Goal: Transaction & Acquisition: Book appointment/travel/reservation

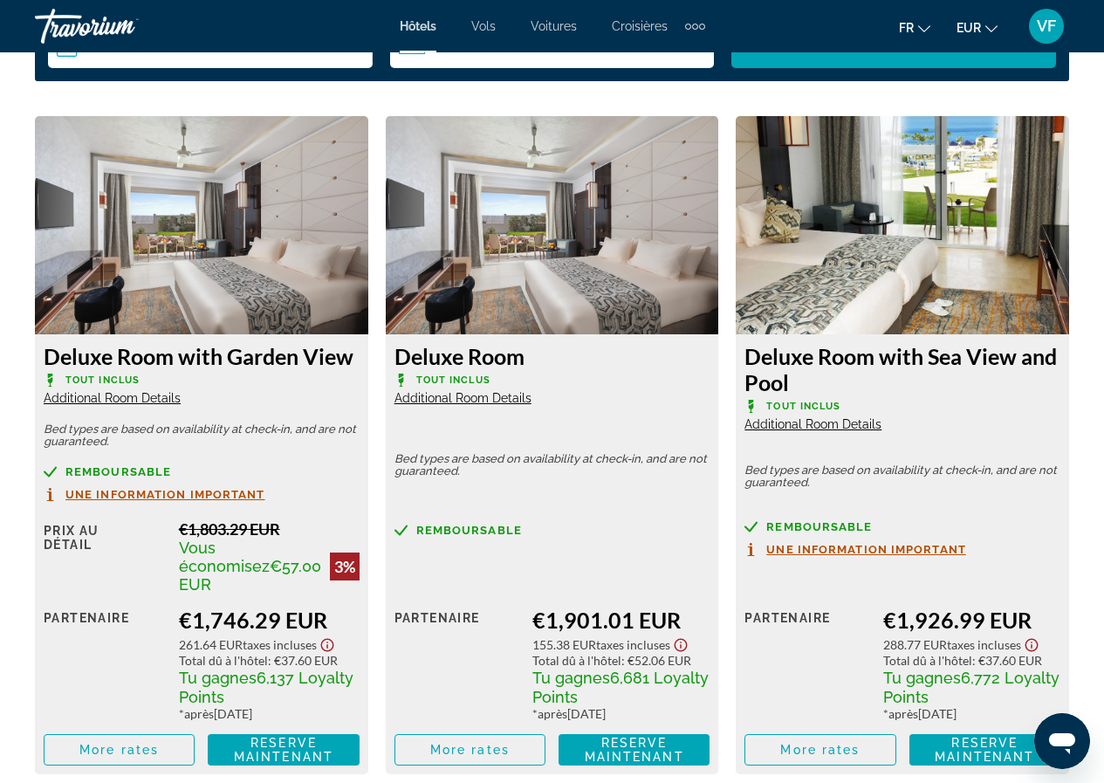
scroll to position [2704, 0]
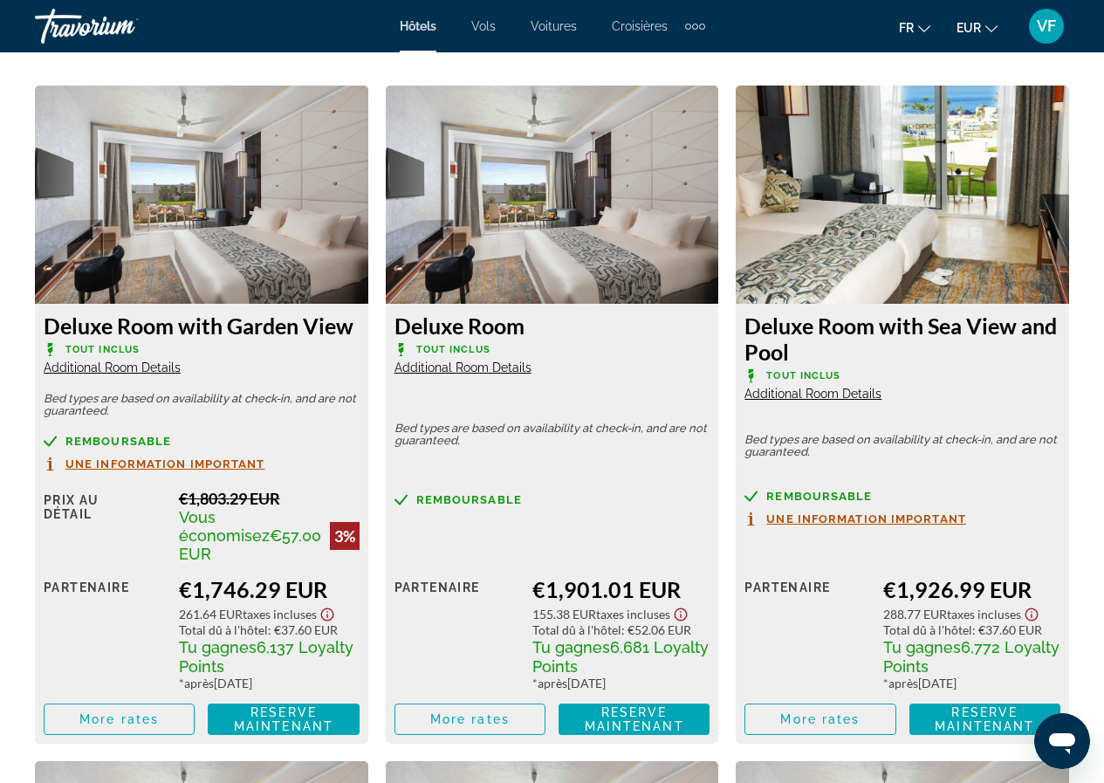
click at [333, 608] on icon "Show Taxes and Fees disclaimer" at bounding box center [326, 614] width 13 height 13
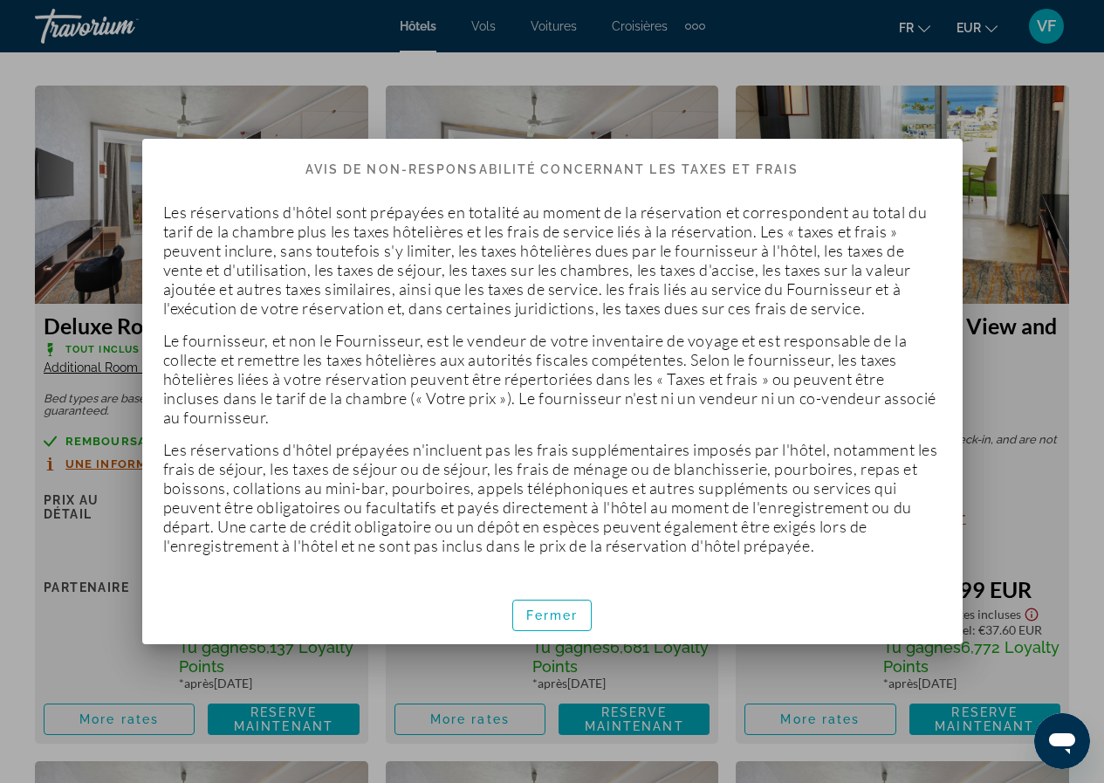
scroll to position [0, 0]
click at [545, 607] on span "button" at bounding box center [552, 615] width 79 height 42
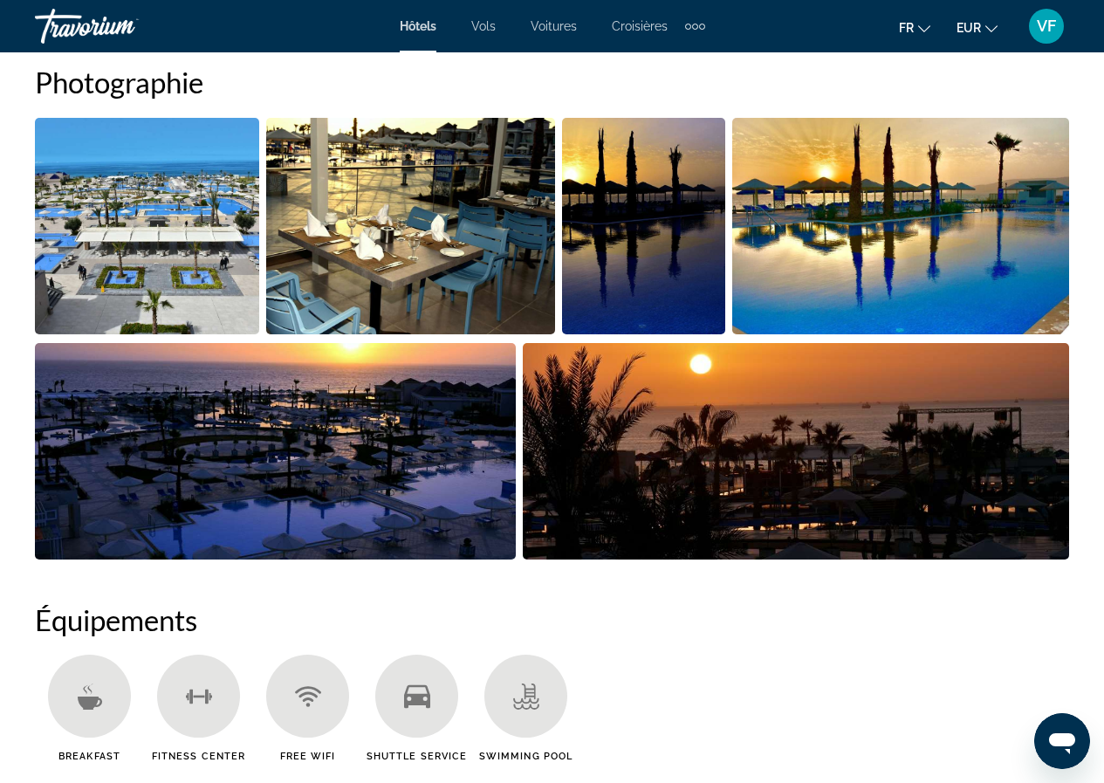
scroll to position [1221, 0]
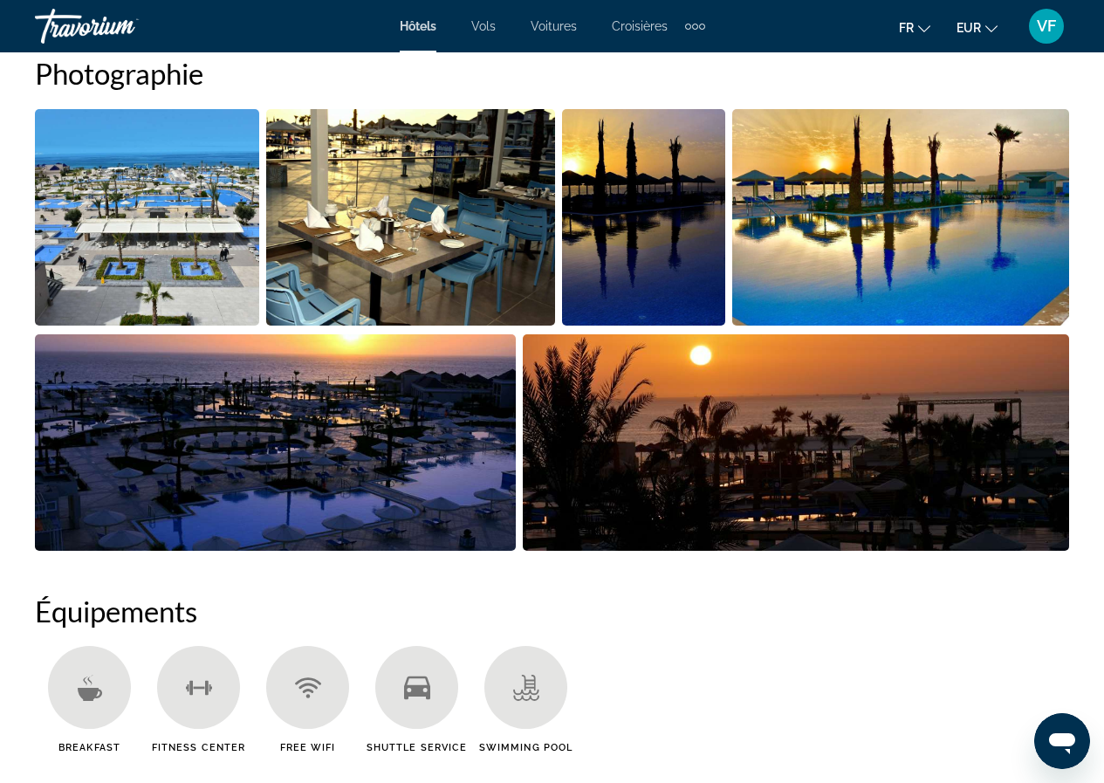
click at [212, 138] on img "Open full-screen image slider" at bounding box center [147, 217] width 224 height 216
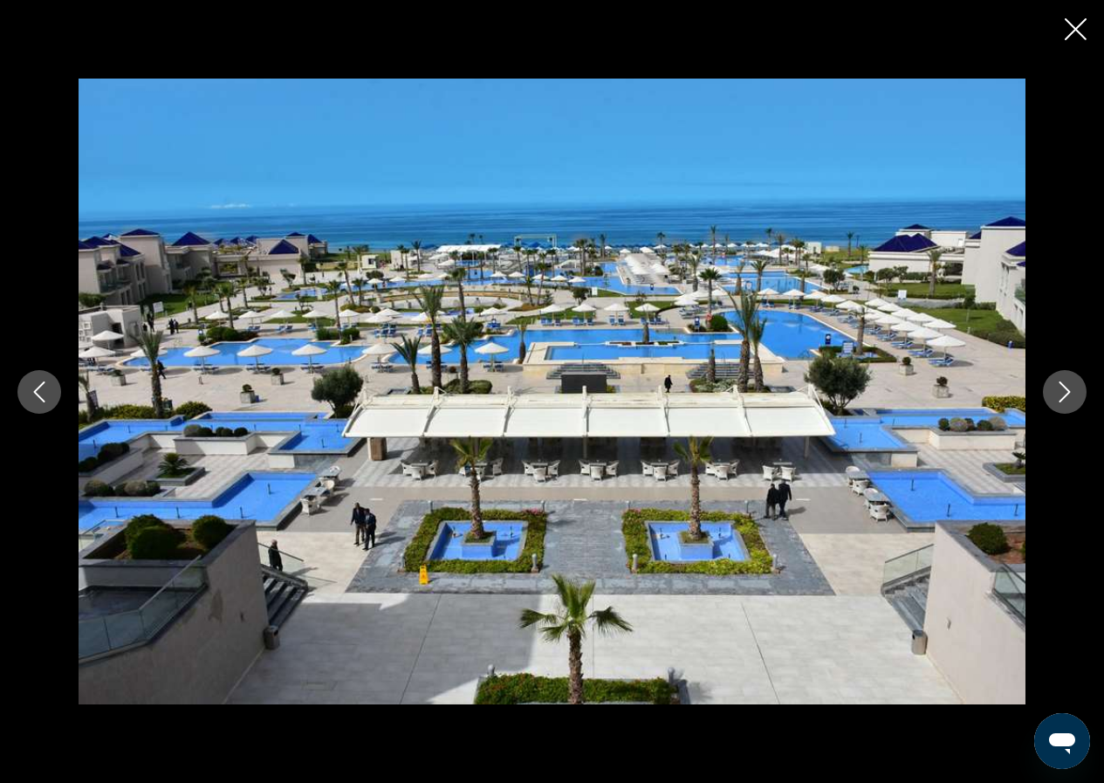
click at [1054, 386] on icon "Next image" at bounding box center [1064, 391] width 21 height 21
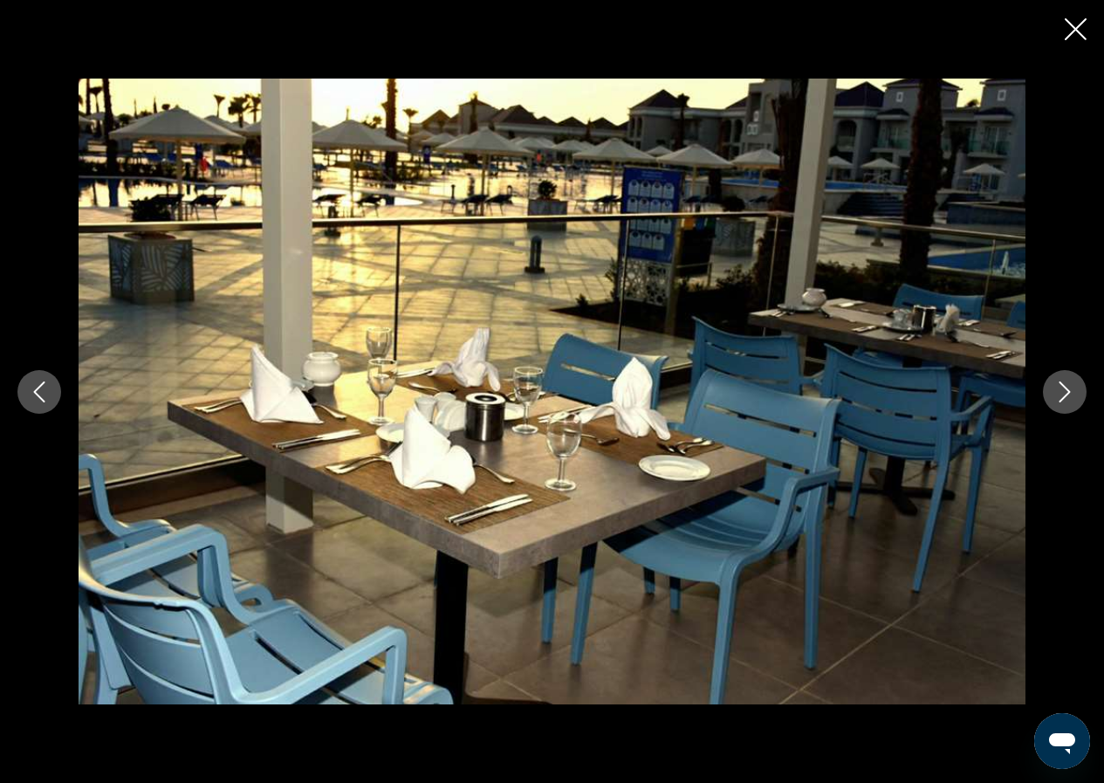
click at [1054, 386] on icon "Next image" at bounding box center [1064, 391] width 21 height 21
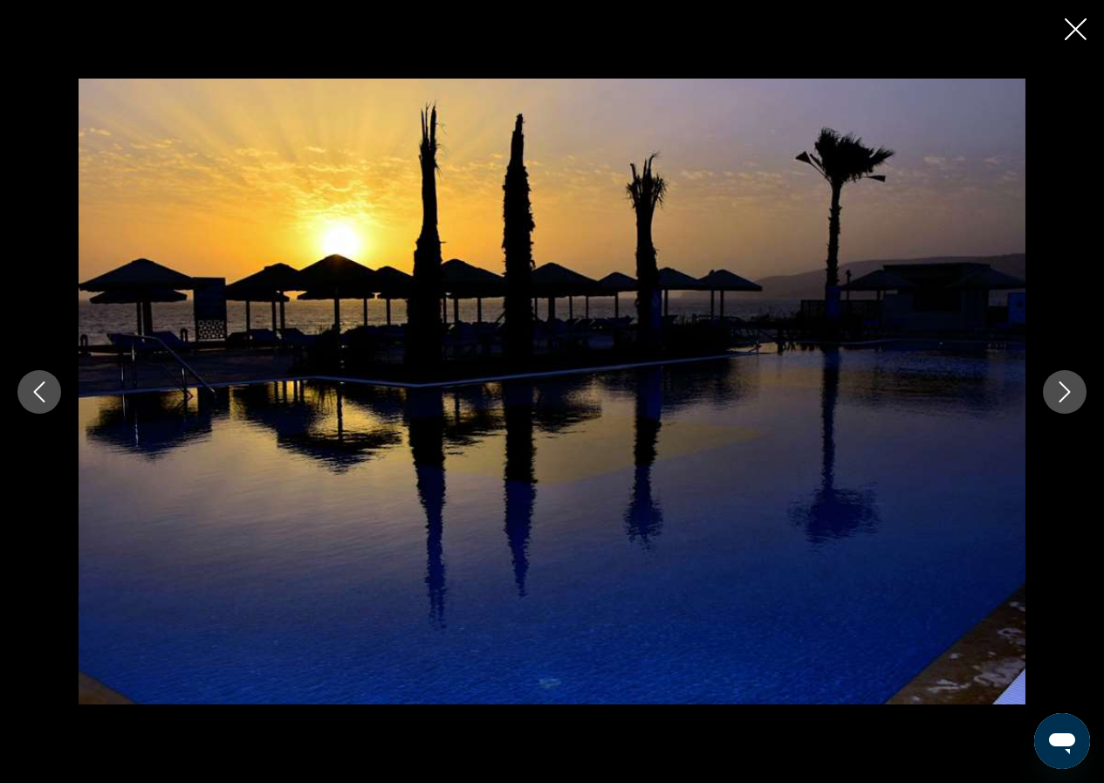
click at [1054, 386] on icon "Next image" at bounding box center [1064, 391] width 21 height 21
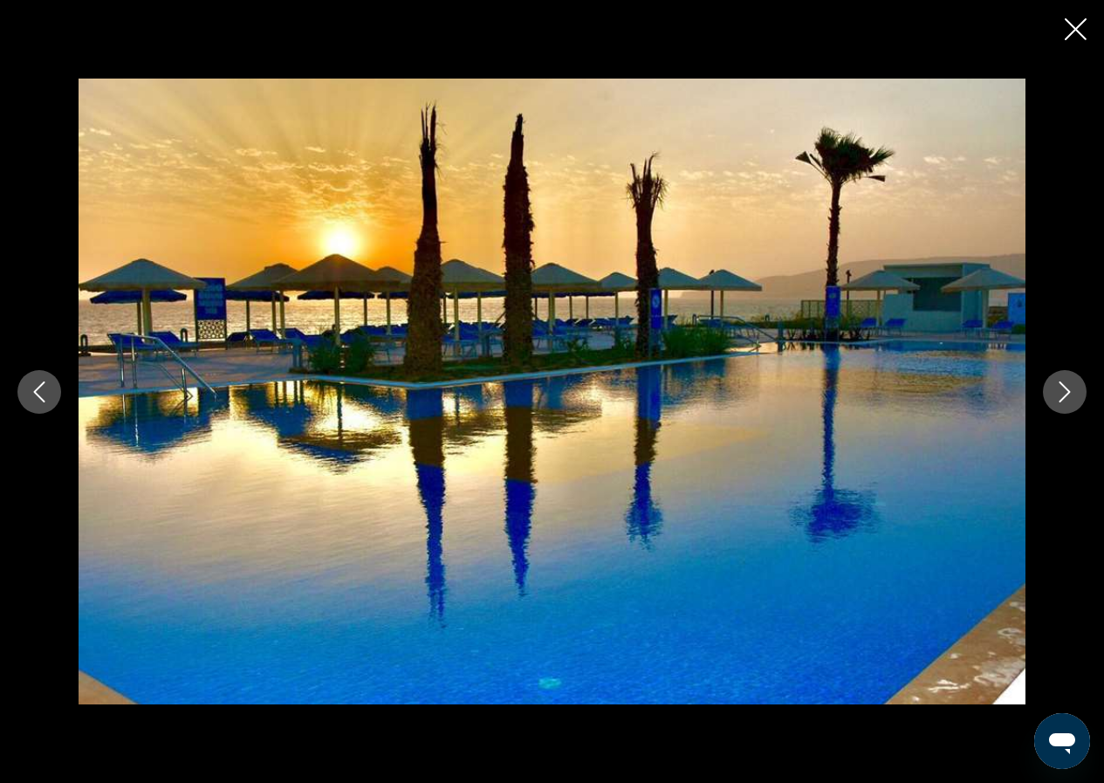
click at [1054, 386] on icon "Next image" at bounding box center [1064, 391] width 21 height 21
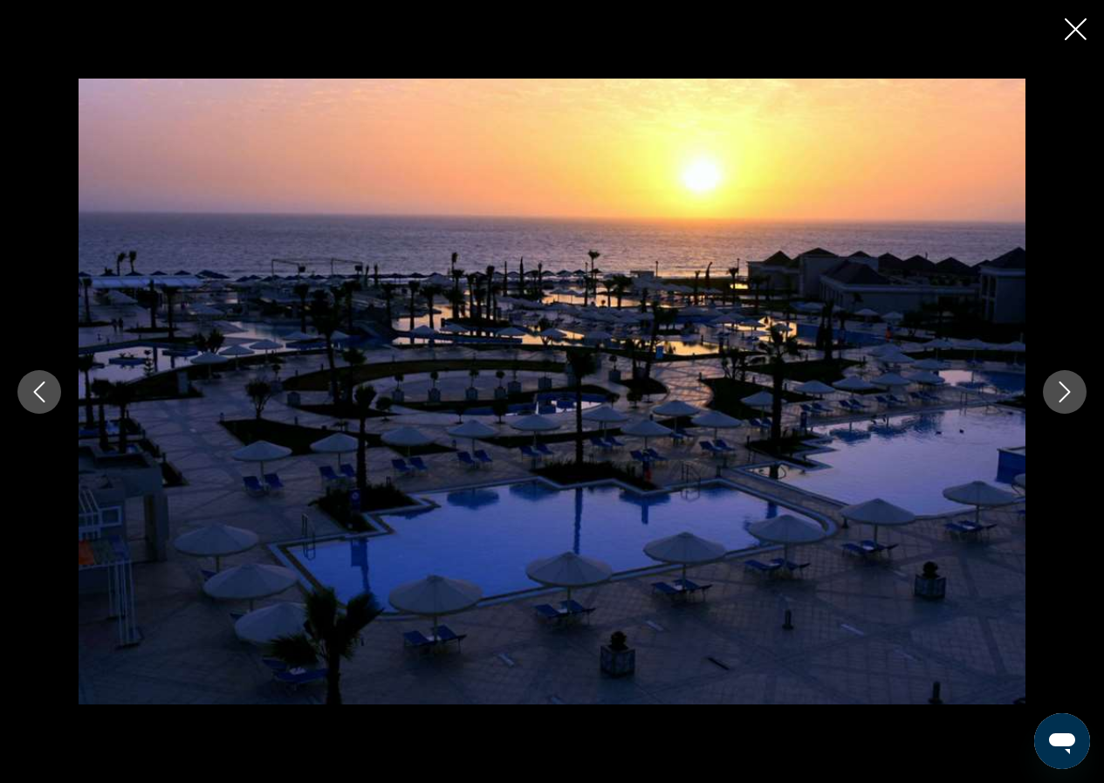
click at [1054, 387] on icon "Next image" at bounding box center [1064, 391] width 21 height 21
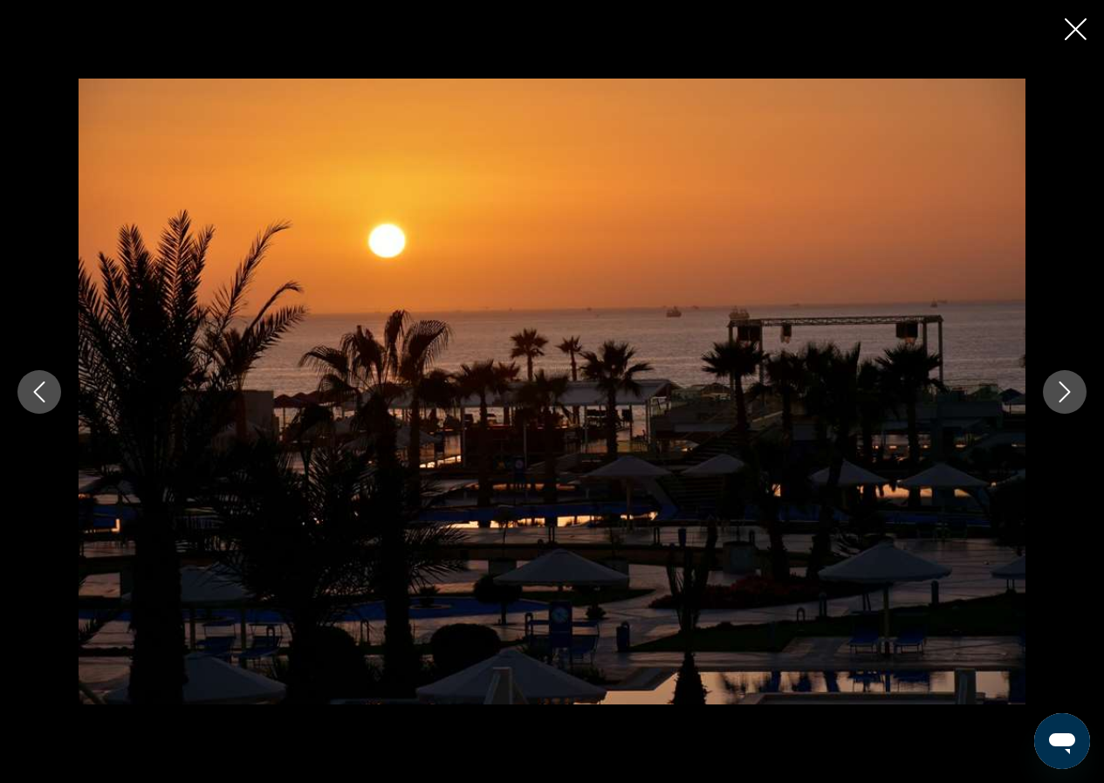
click at [1054, 387] on icon "Next image" at bounding box center [1064, 391] width 21 height 21
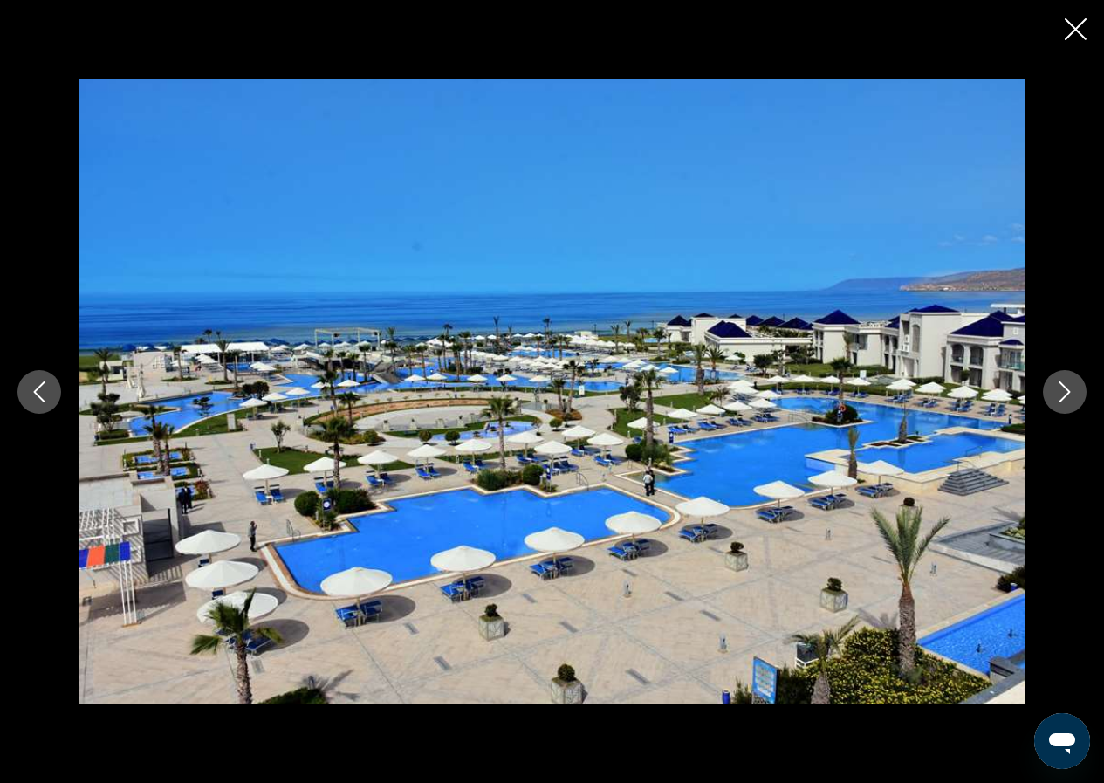
click at [1054, 387] on icon "Next image" at bounding box center [1064, 391] width 21 height 21
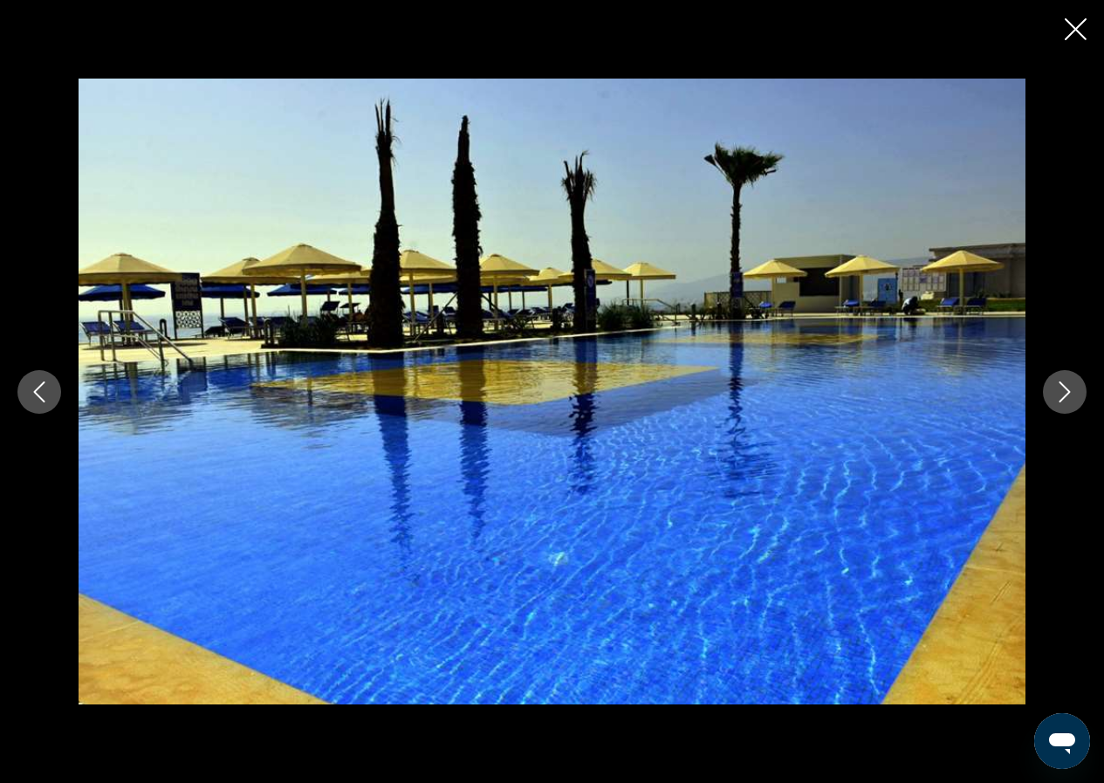
click at [1054, 387] on icon "Next image" at bounding box center [1064, 391] width 21 height 21
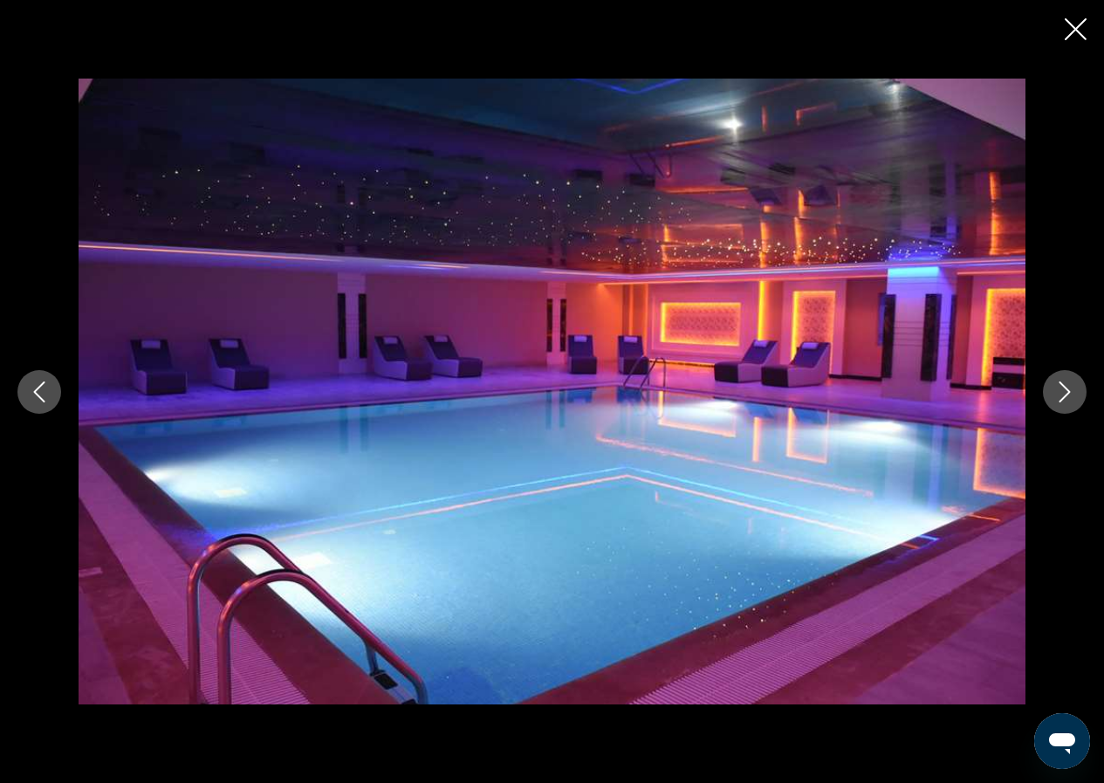
click at [1054, 387] on icon "Next image" at bounding box center [1064, 391] width 21 height 21
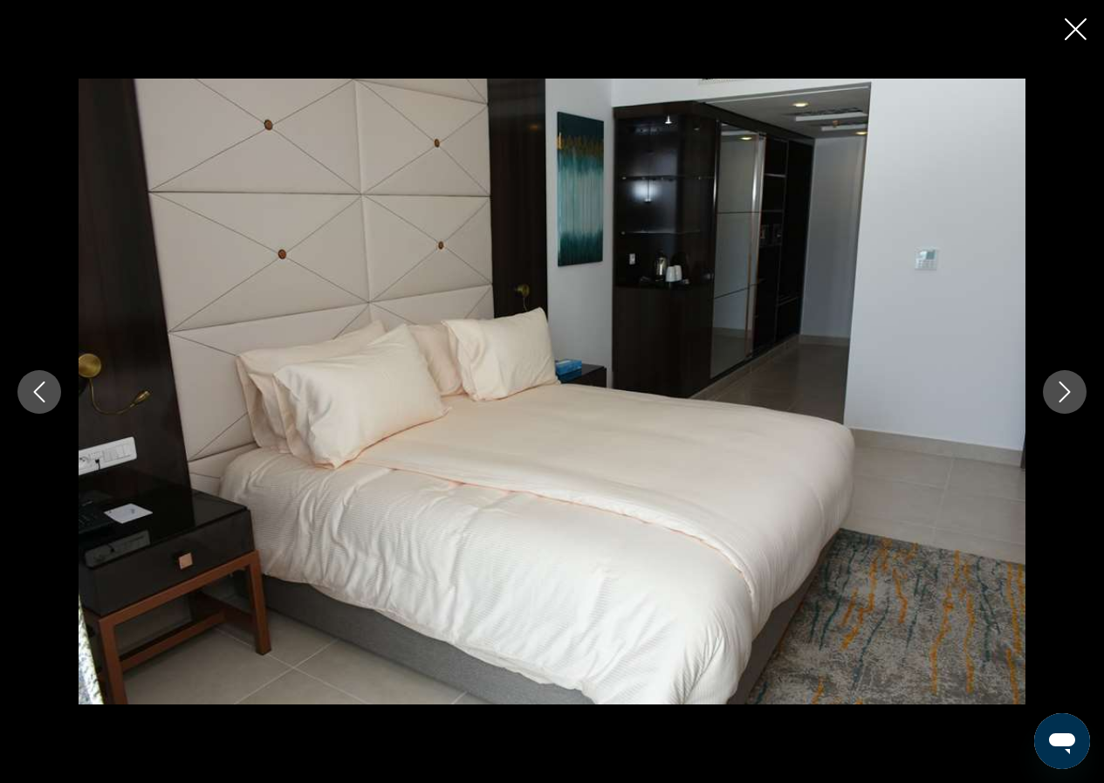
click at [1054, 387] on icon "Next image" at bounding box center [1064, 391] width 21 height 21
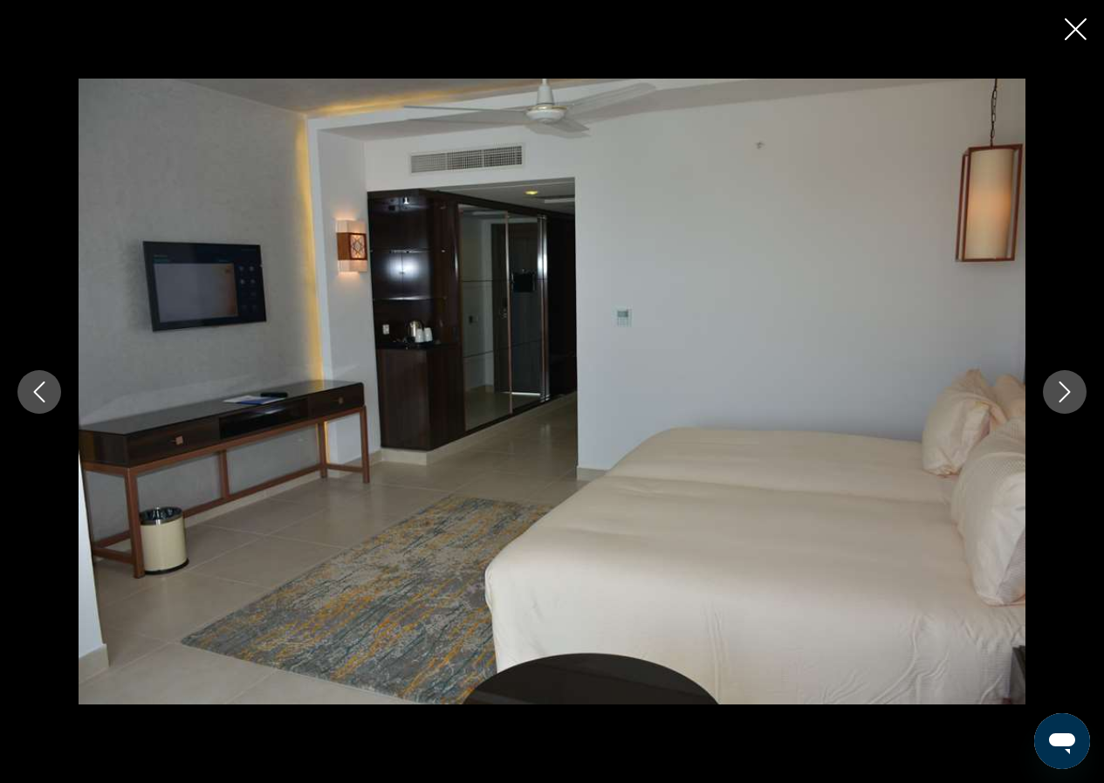
click at [1054, 387] on icon "Next image" at bounding box center [1064, 391] width 21 height 21
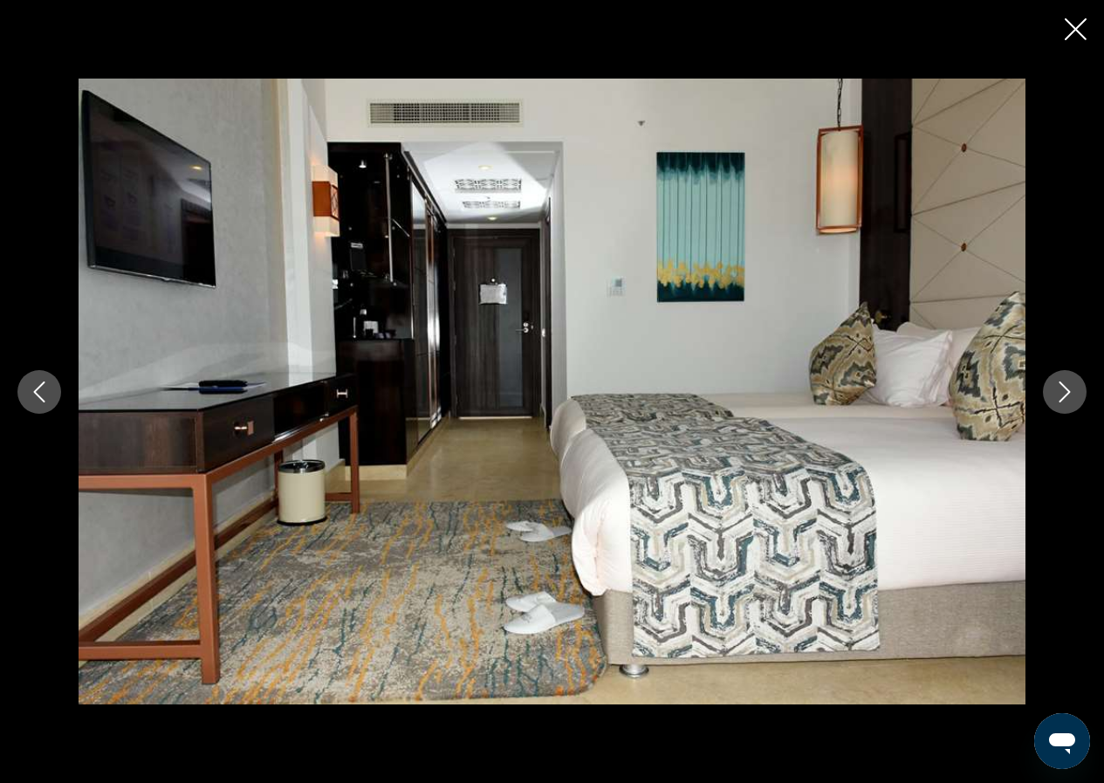
click at [1054, 387] on icon "Next image" at bounding box center [1064, 391] width 21 height 21
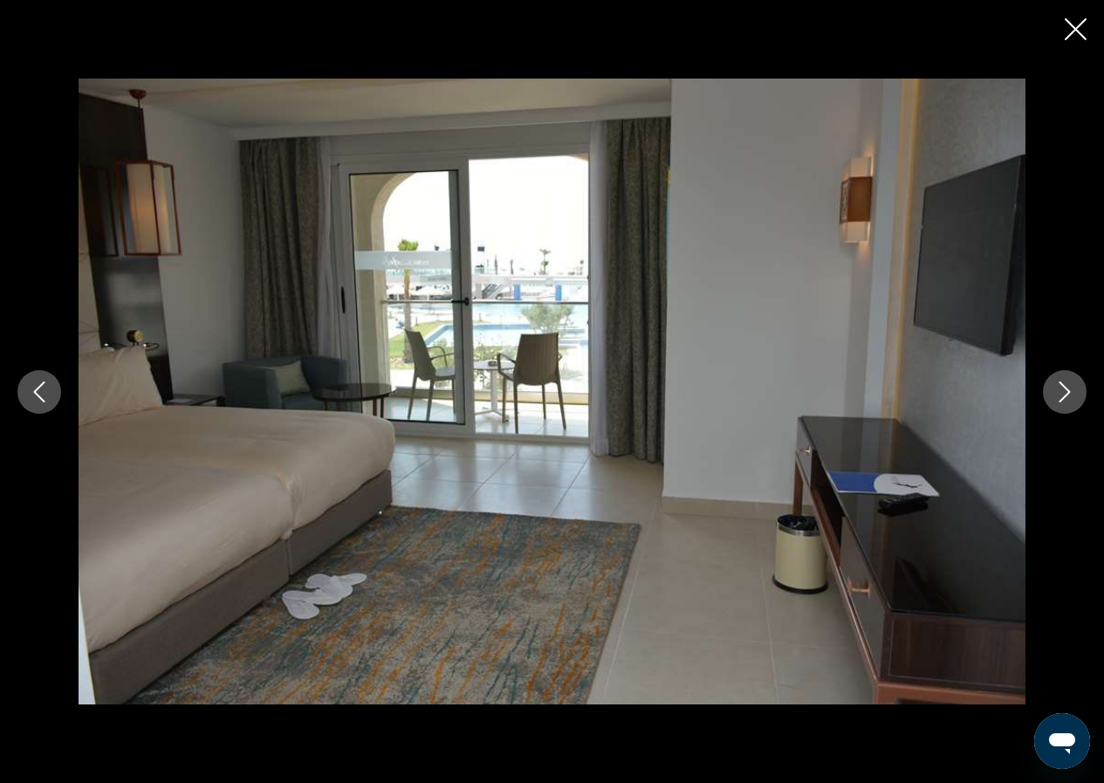
click at [1054, 387] on icon "Next image" at bounding box center [1064, 391] width 21 height 21
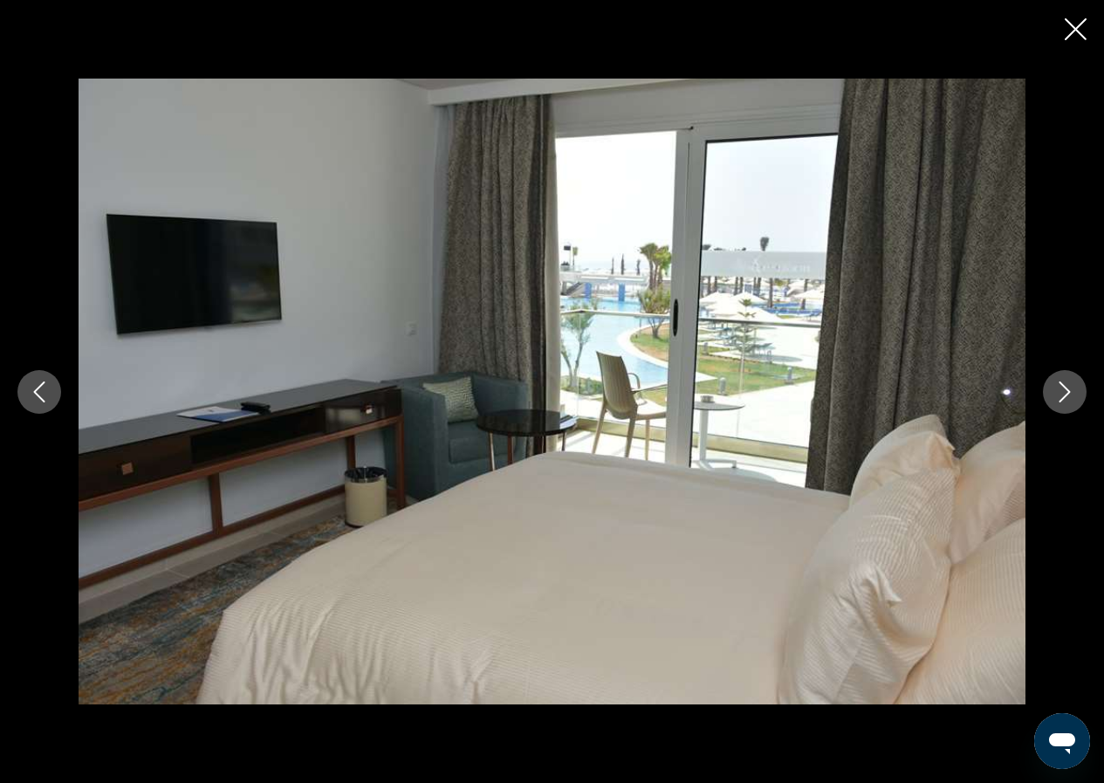
click at [1056, 393] on icon "Next image" at bounding box center [1064, 391] width 21 height 21
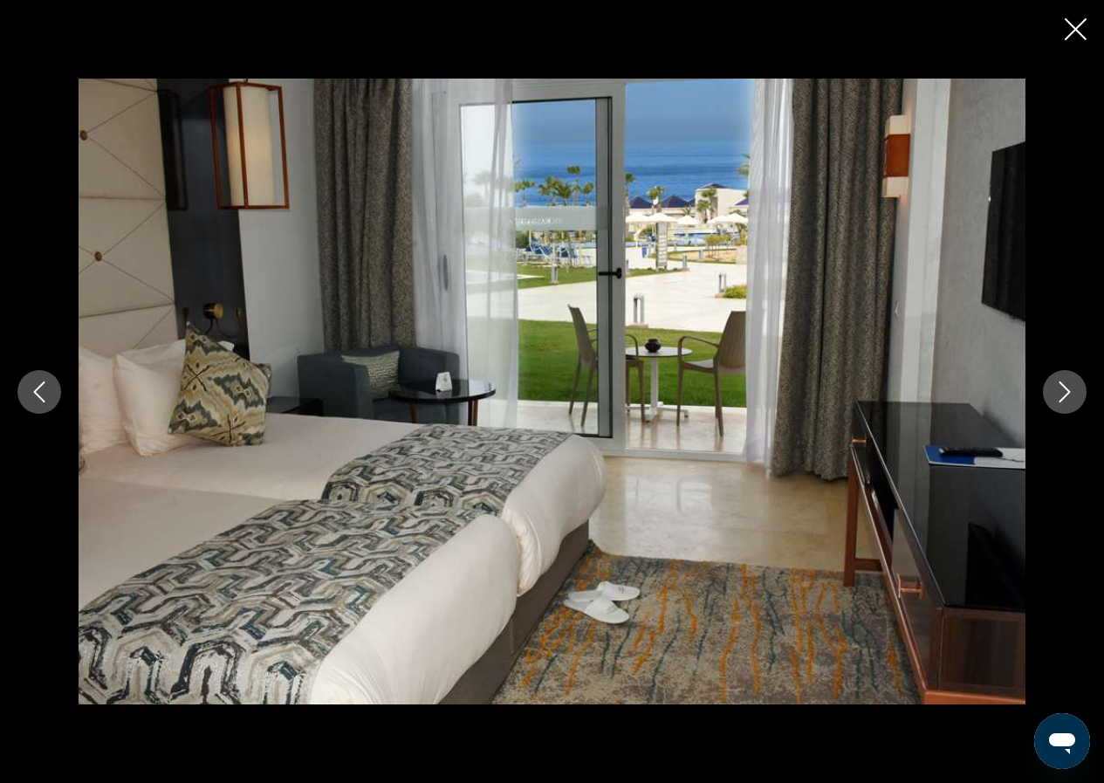
click at [1055, 394] on icon "Next image" at bounding box center [1064, 391] width 21 height 21
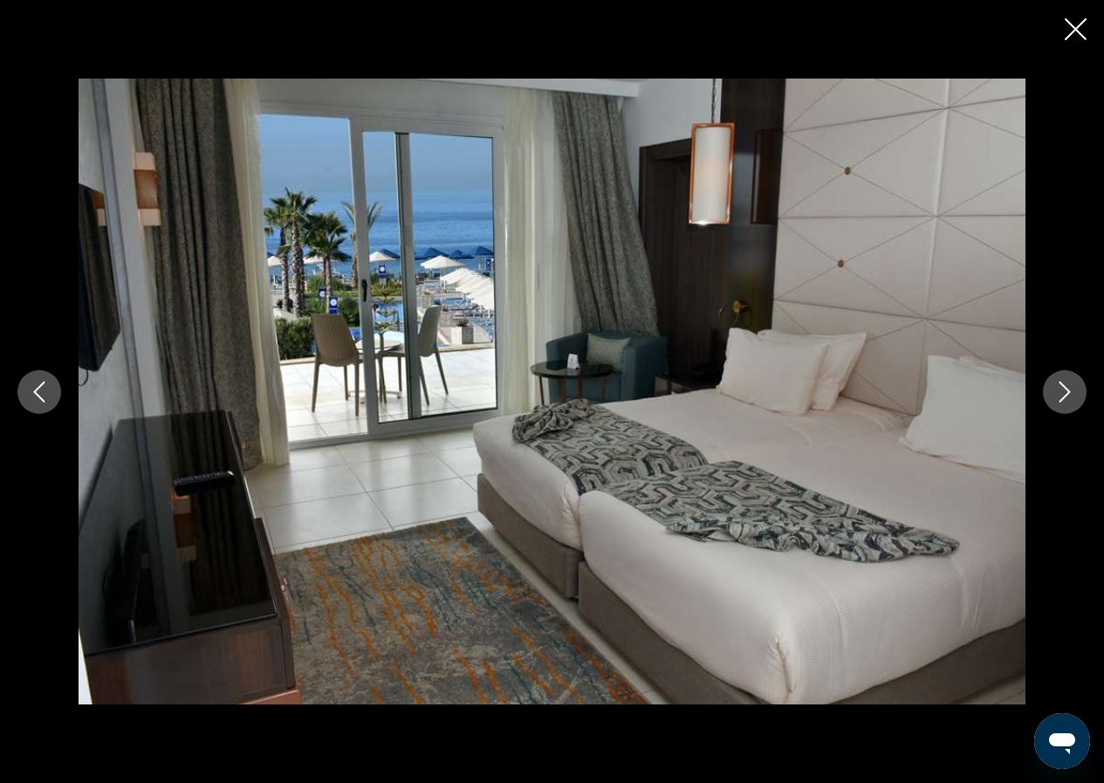
click at [1055, 394] on icon "Next image" at bounding box center [1064, 391] width 21 height 21
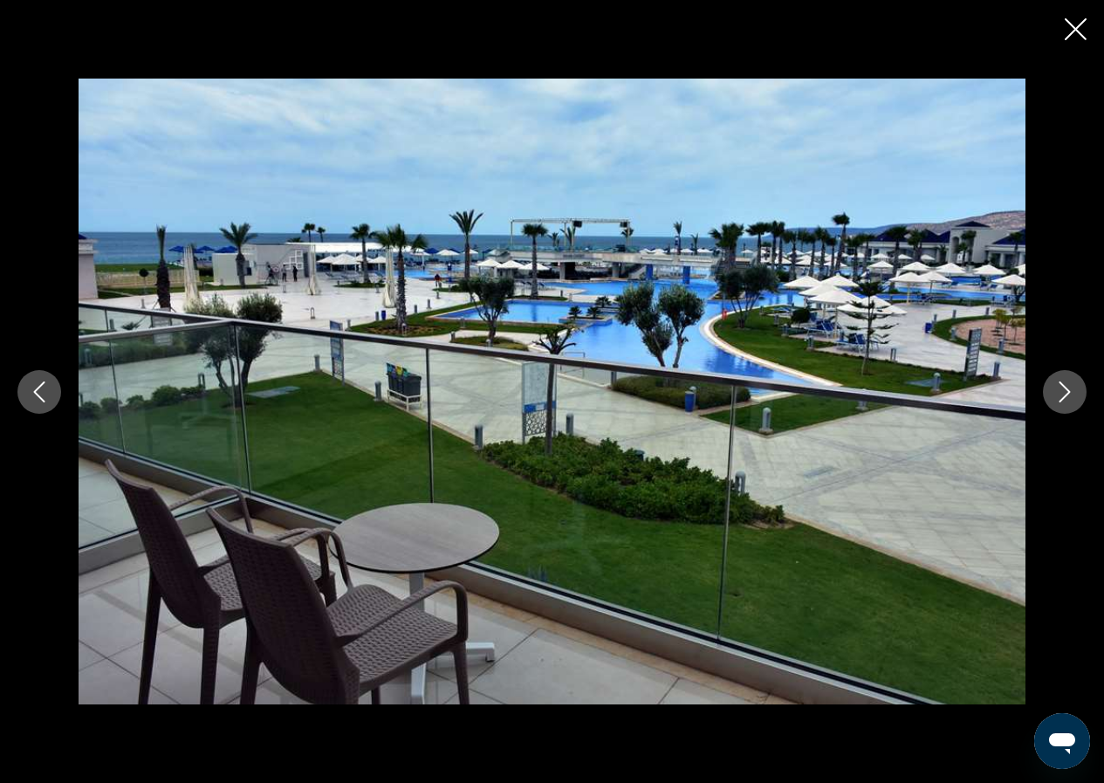
click at [1055, 394] on icon "Next image" at bounding box center [1064, 391] width 21 height 21
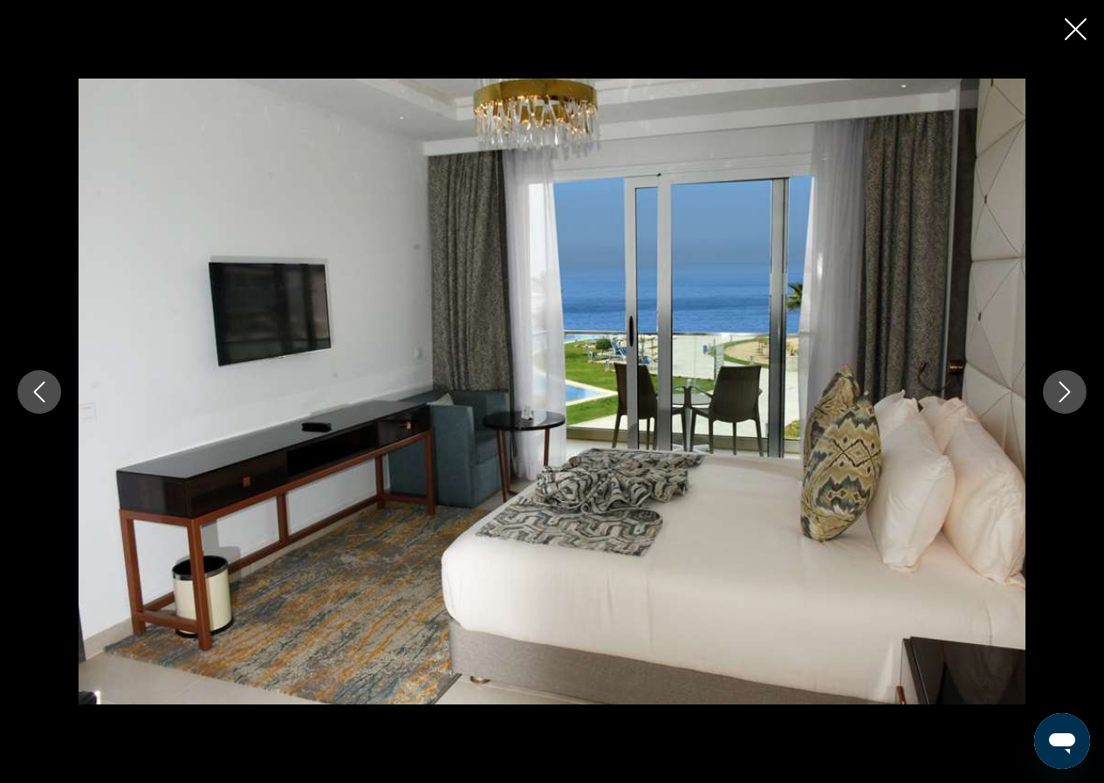
click at [1055, 394] on icon "Next image" at bounding box center [1064, 391] width 21 height 21
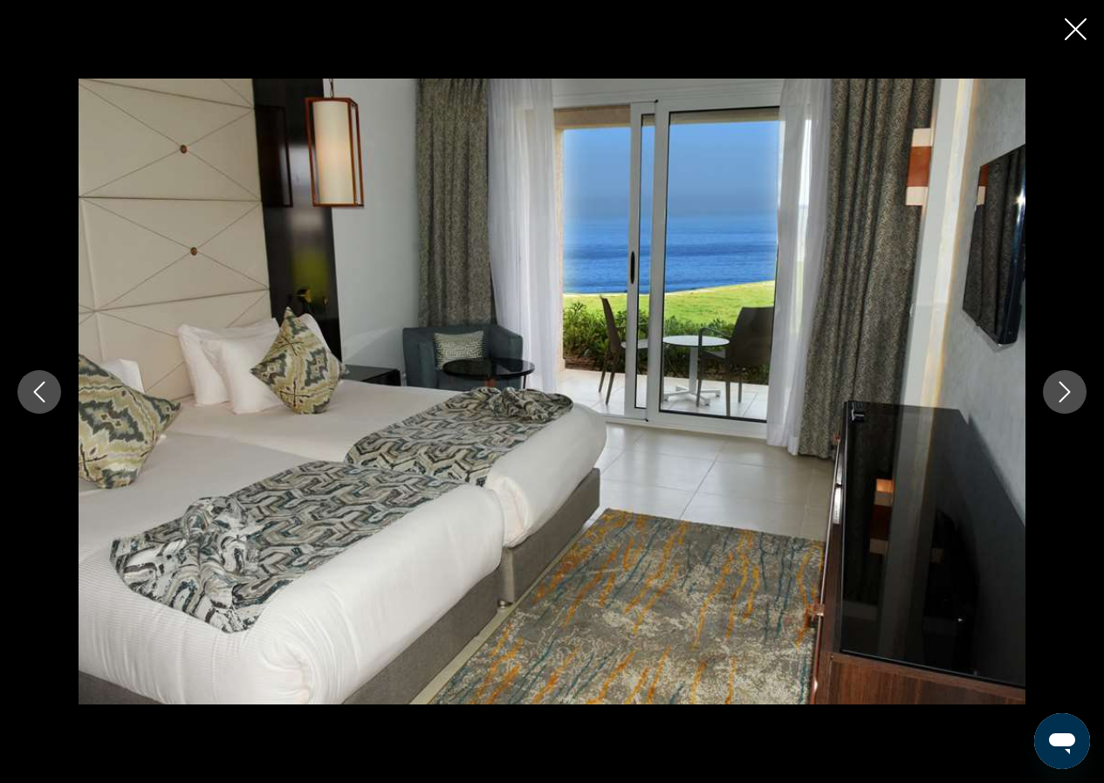
click at [1055, 394] on icon "Next image" at bounding box center [1064, 391] width 21 height 21
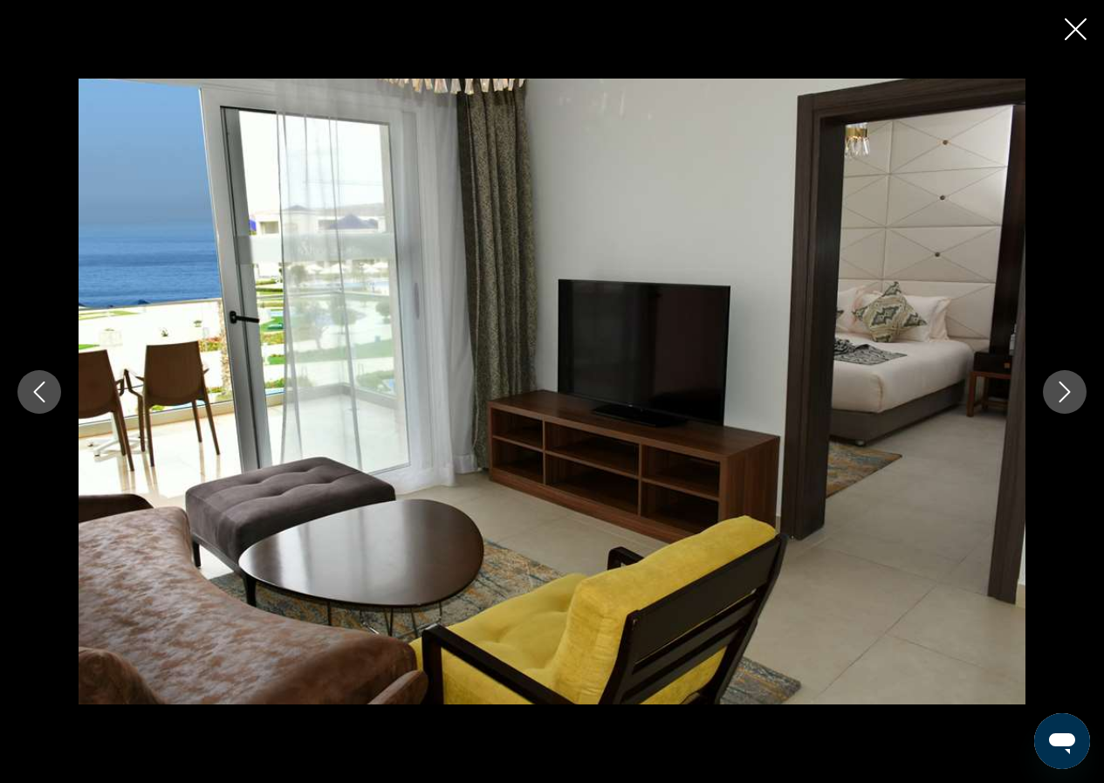
click at [1055, 394] on icon "Next image" at bounding box center [1064, 391] width 21 height 21
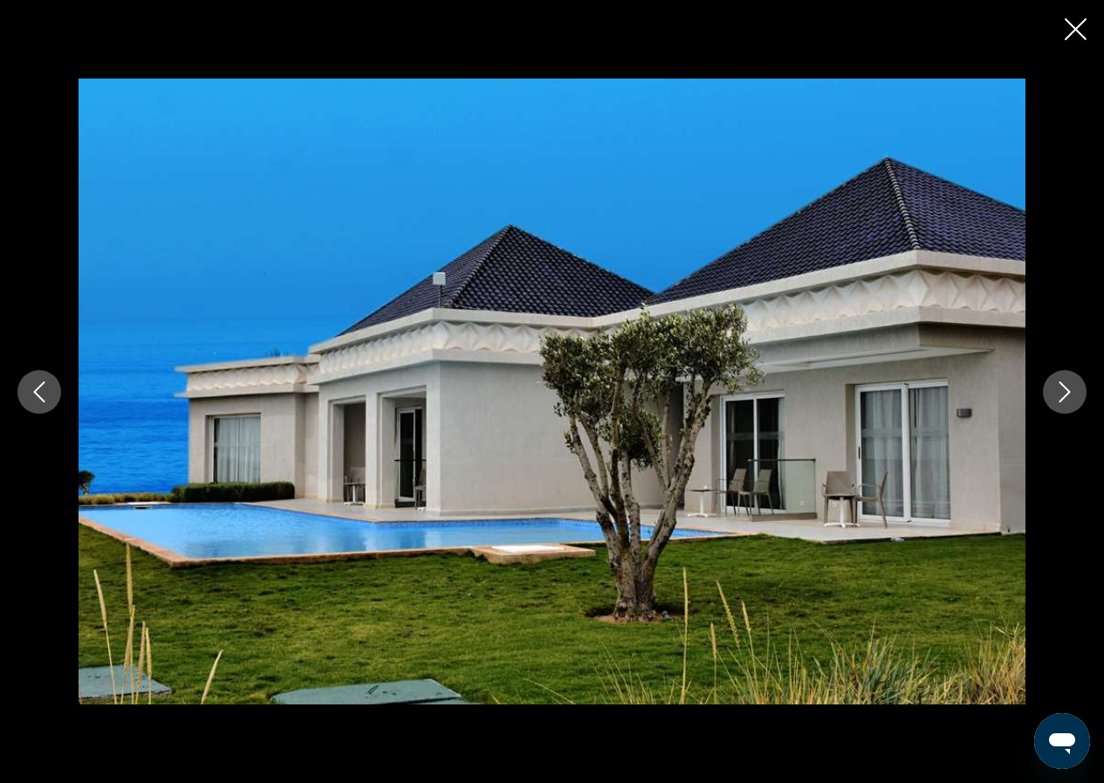
click at [1055, 396] on icon "Next image" at bounding box center [1064, 391] width 21 height 21
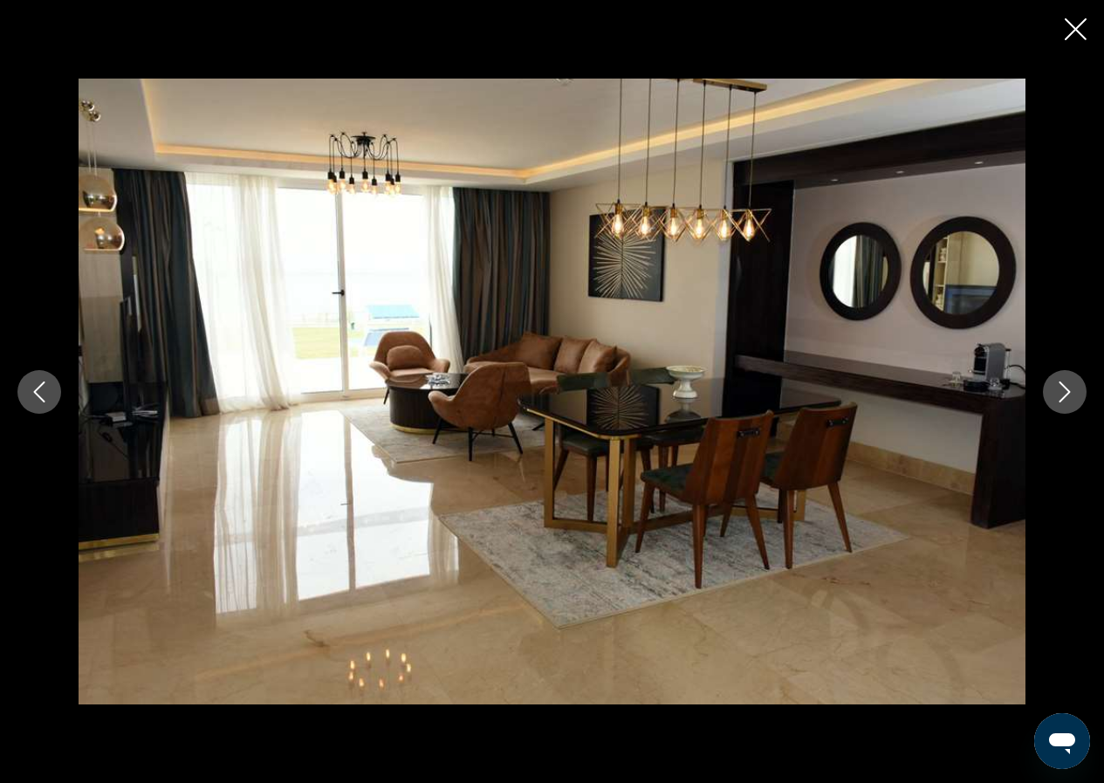
click at [1055, 396] on icon "Next image" at bounding box center [1064, 391] width 21 height 21
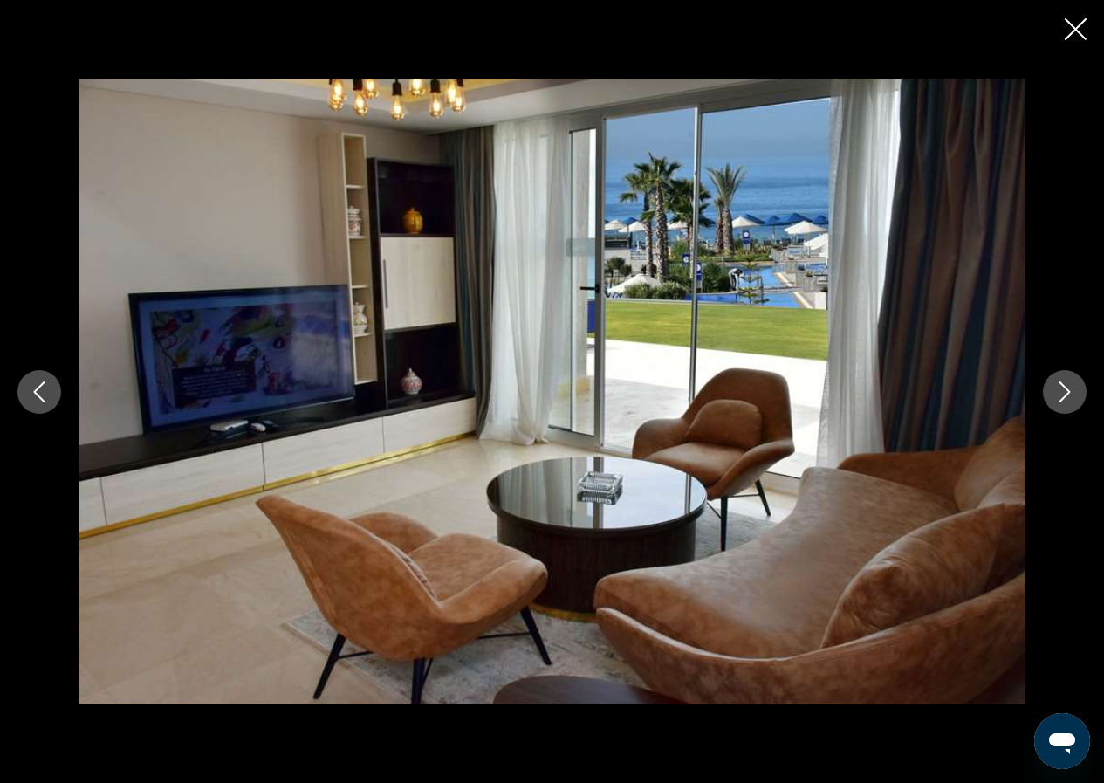
click at [1075, 395] on button "Next image" at bounding box center [1065, 392] width 44 height 44
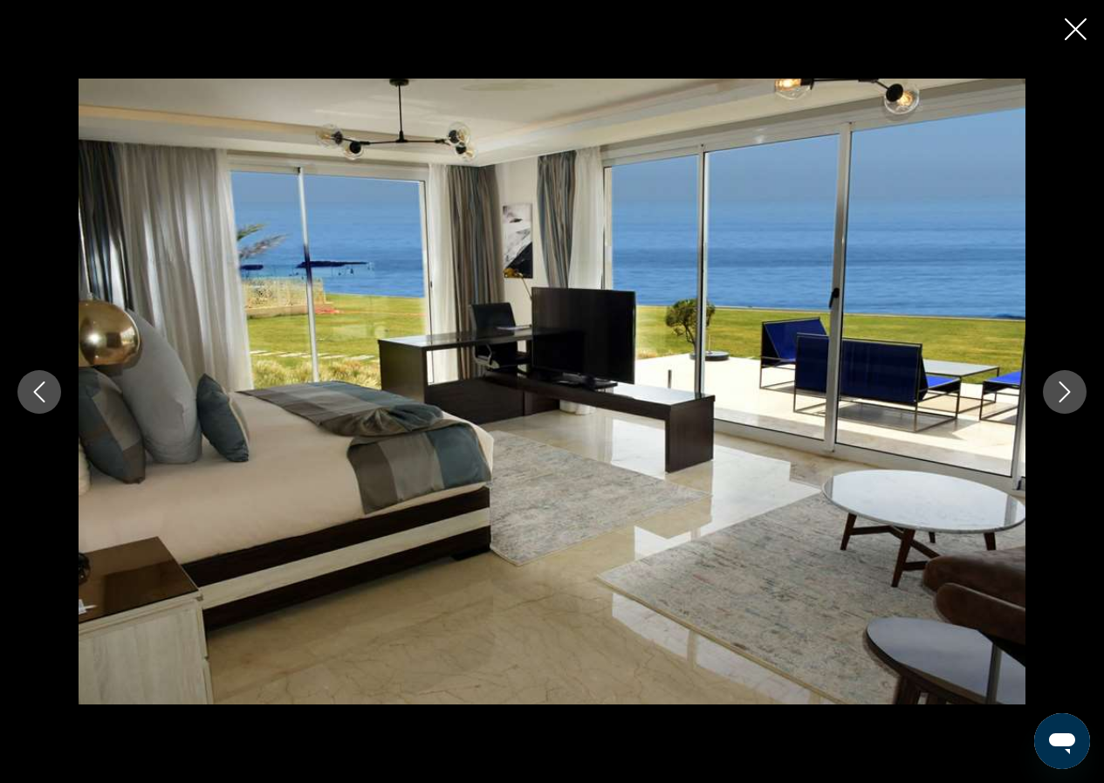
click at [1075, 395] on button "Next image" at bounding box center [1065, 392] width 44 height 44
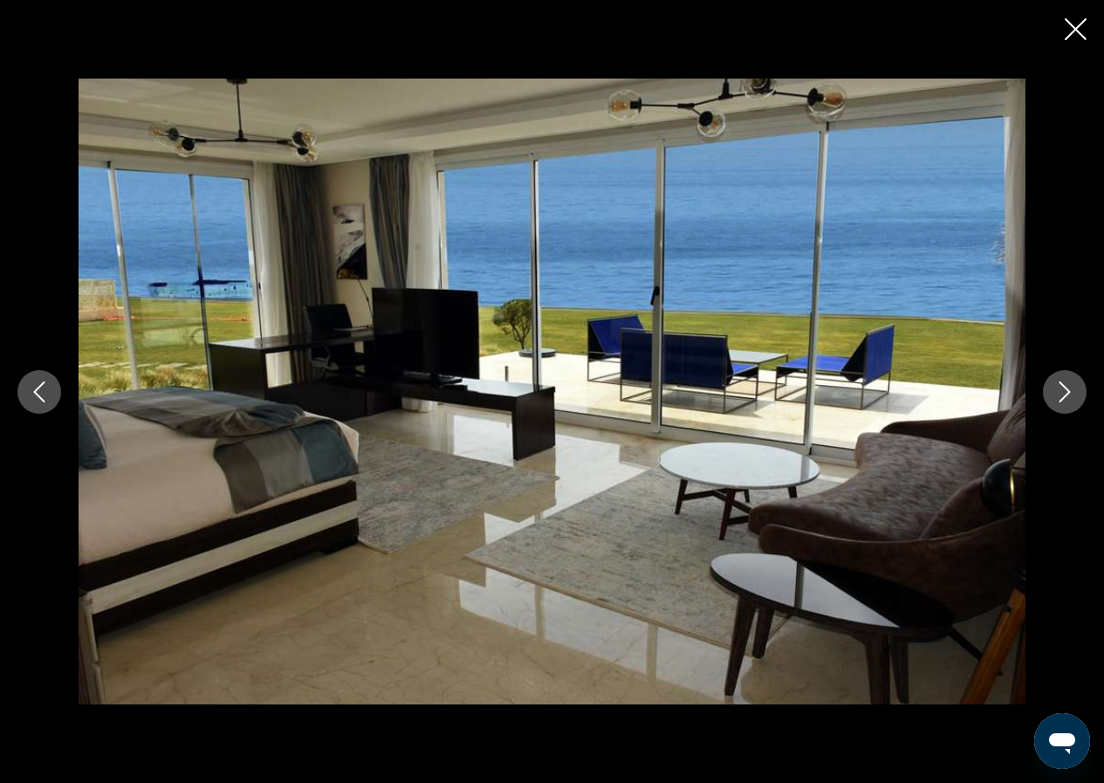
click at [1075, 395] on button "Next image" at bounding box center [1065, 392] width 44 height 44
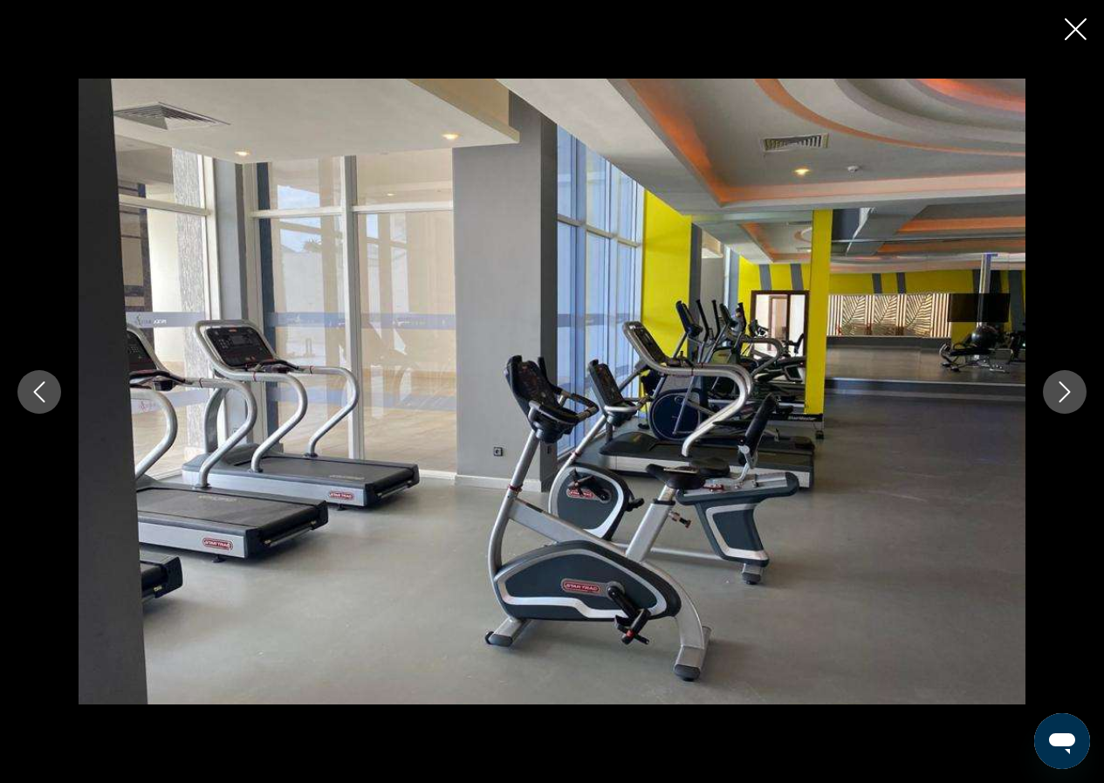
click at [1075, 396] on button "Next image" at bounding box center [1065, 392] width 44 height 44
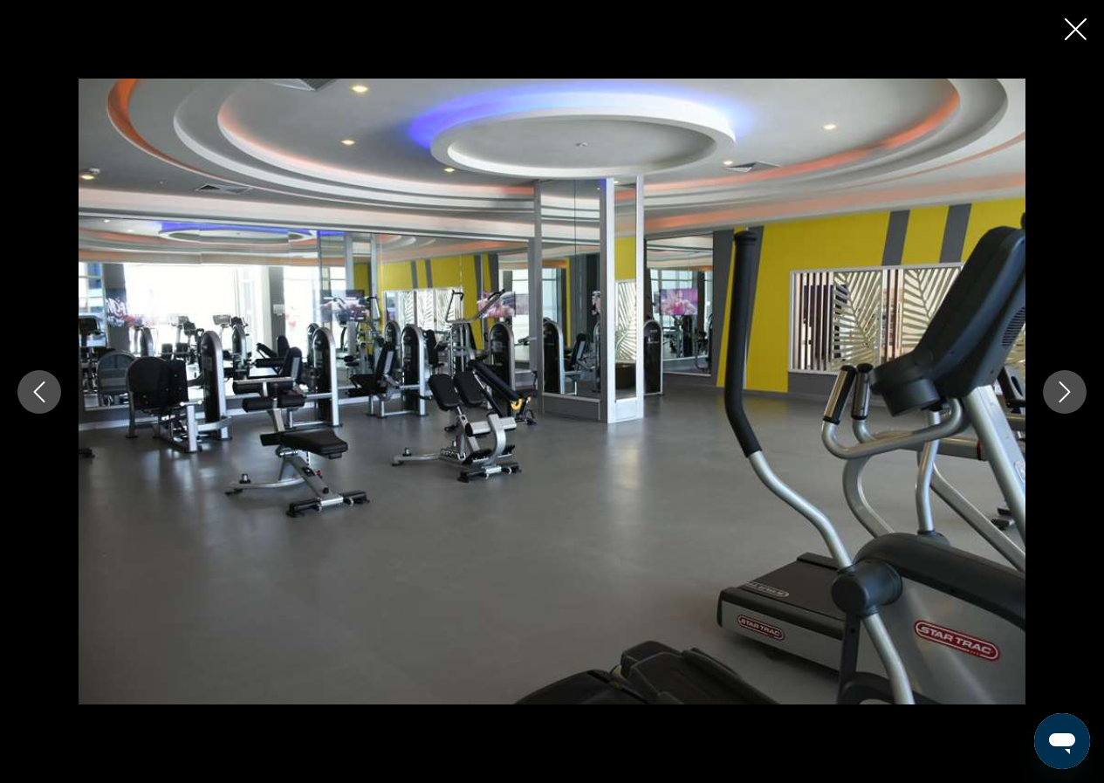
click at [1075, 396] on button "Next image" at bounding box center [1065, 392] width 44 height 44
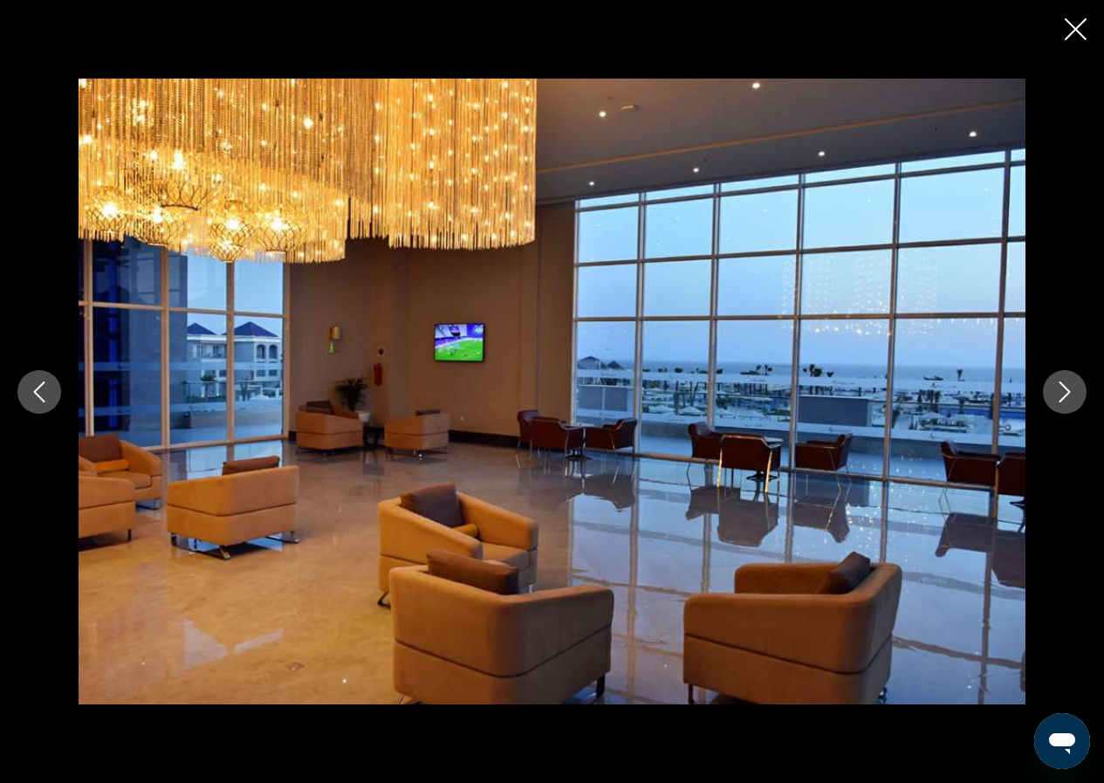
click at [44, 394] on icon "Previous image" at bounding box center [39, 391] width 21 height 21
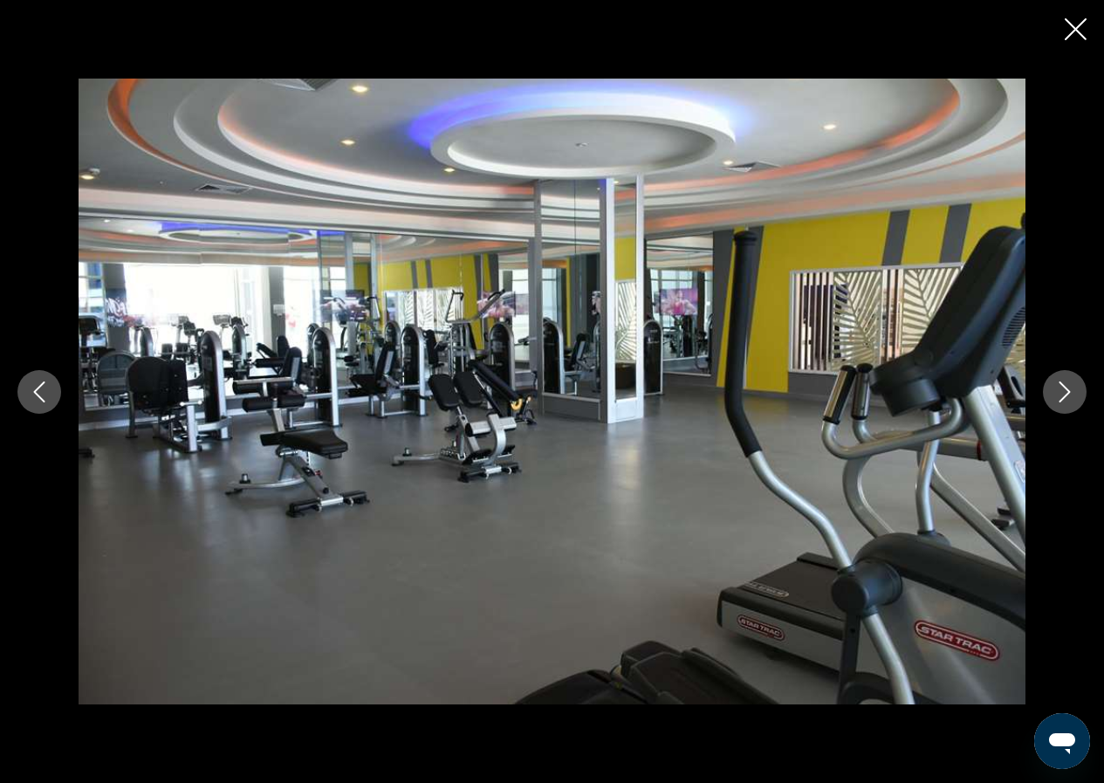
click at [1059, 394] on icon "Next image" at bounding box center [1064, 391] width 21 height 21
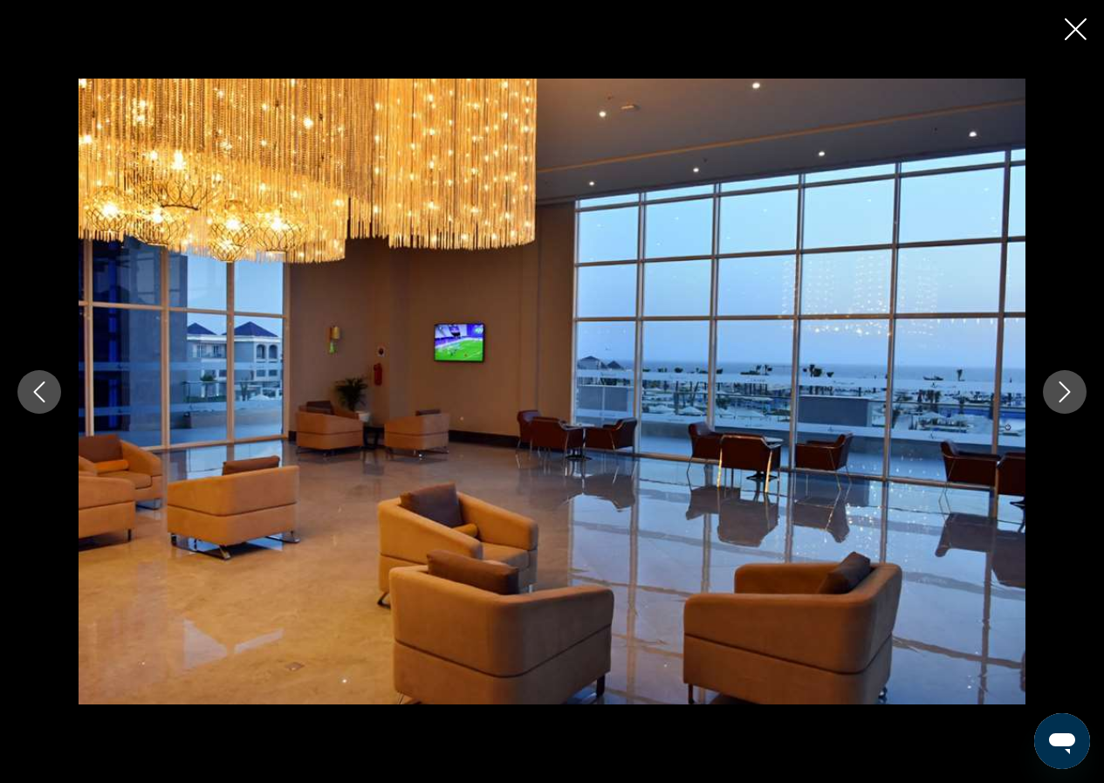
click at [1066, 385] on icon "Next image" at bounding box center [1064, 391] width 21 height 21
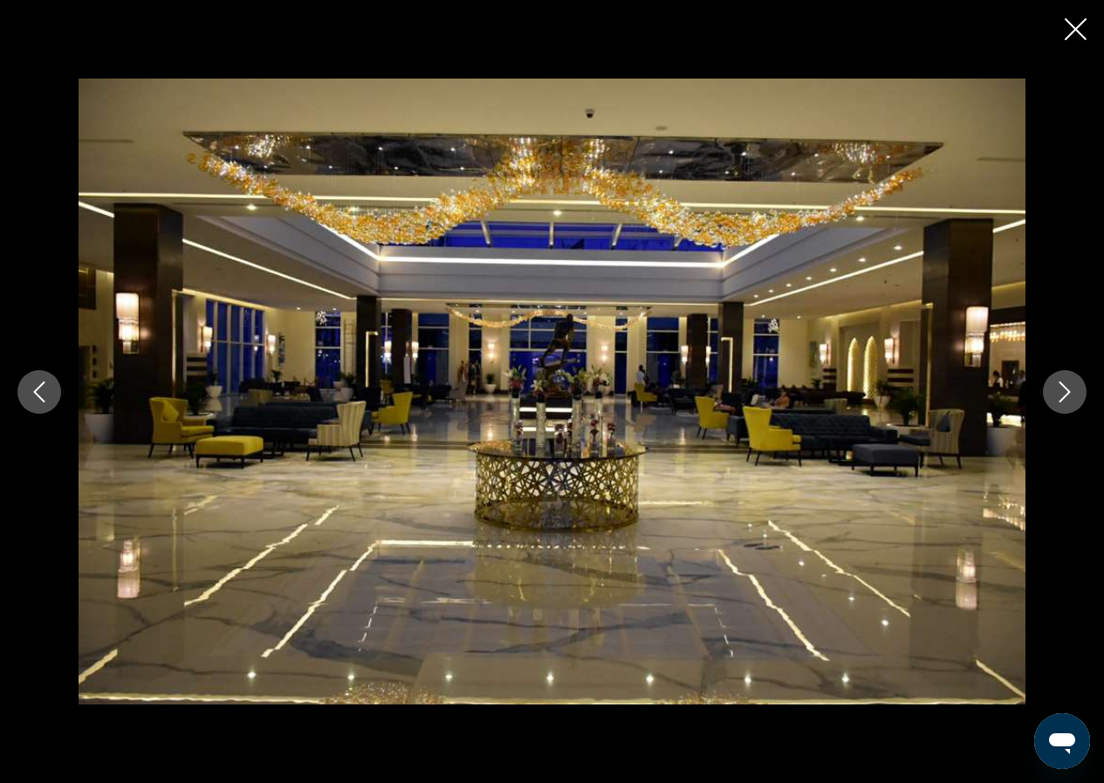
click at [1066, 385] on icon "Next image" at bounding box center [1064, 391] width 21 height 21
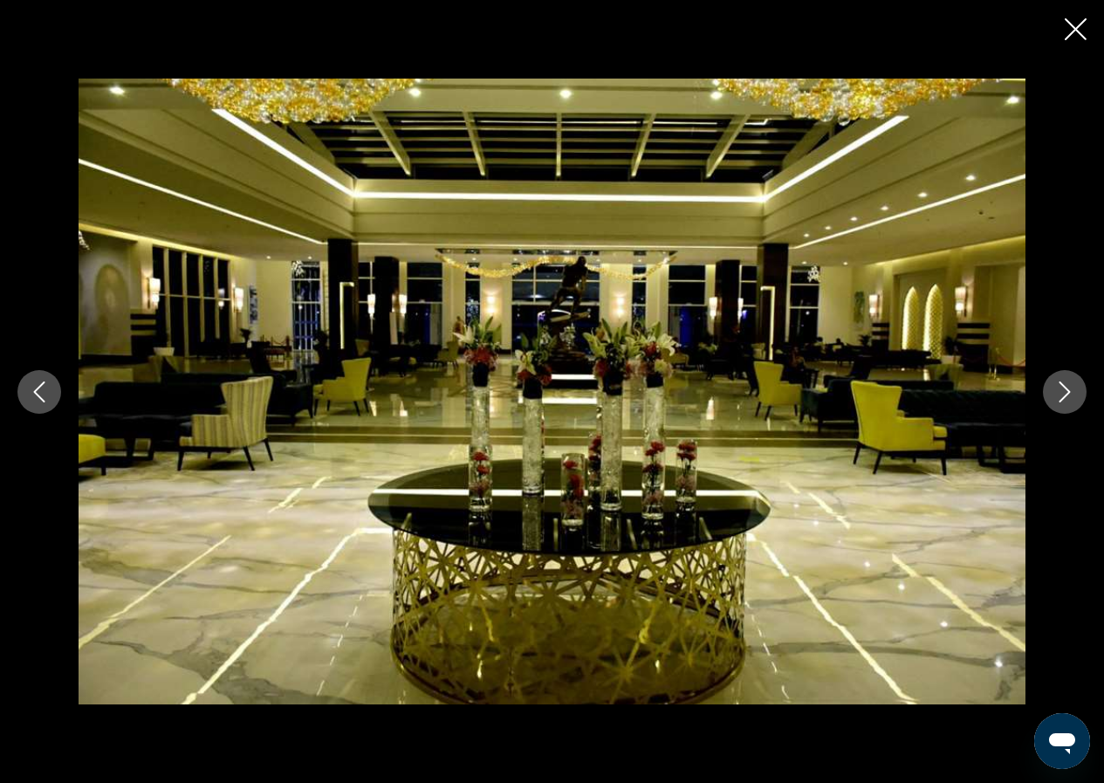
click at [1066, 385] on icon "Next image" at bounding box center [1064, 391] width 21 height 21
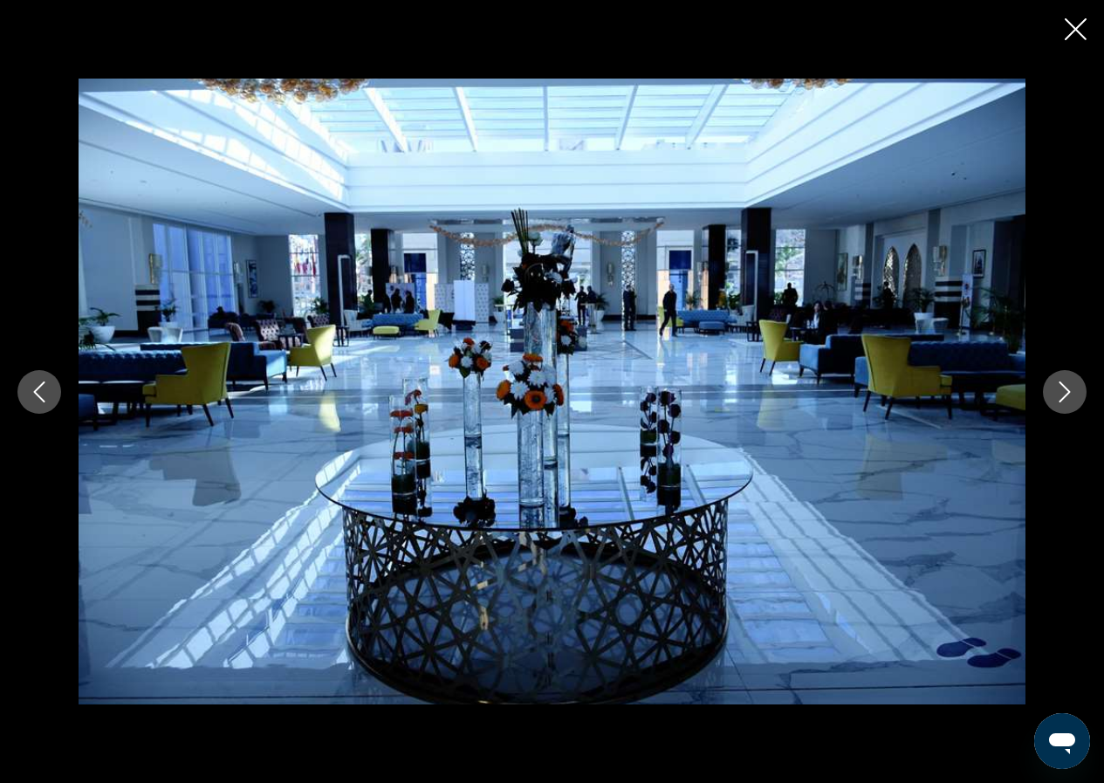
click at [1066, 385] on icon "Next image" at bounding box center [1064, 391] width 21 height 21
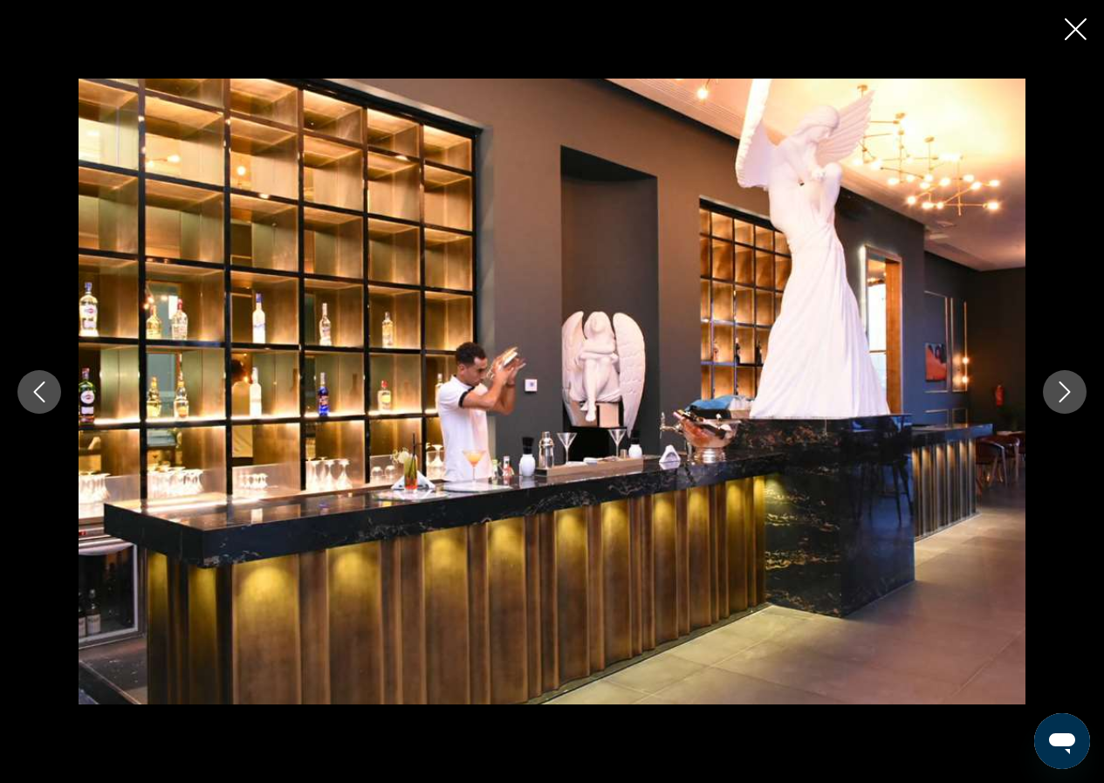
click at [1066, 385] on icon "Next image" at bounding box center [1064, 391] width 21 height 21
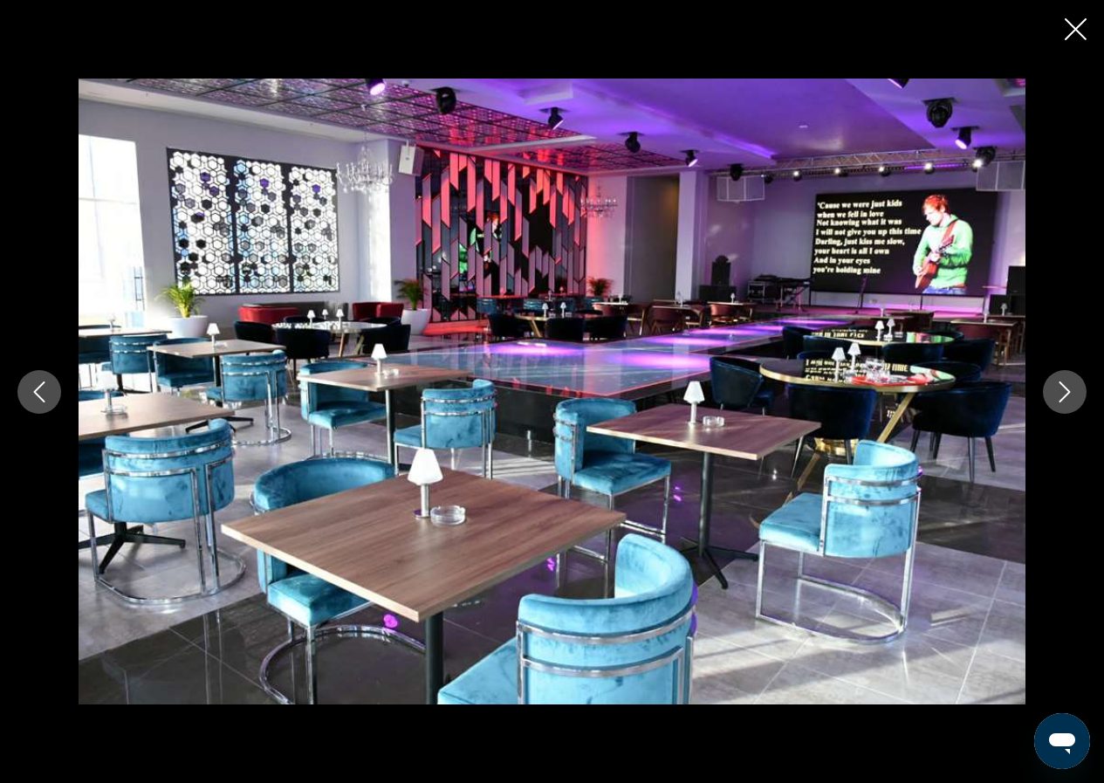
click at [1067, 391] on icon "Next image" at bounding box center [1064, 391] width 21 height 21
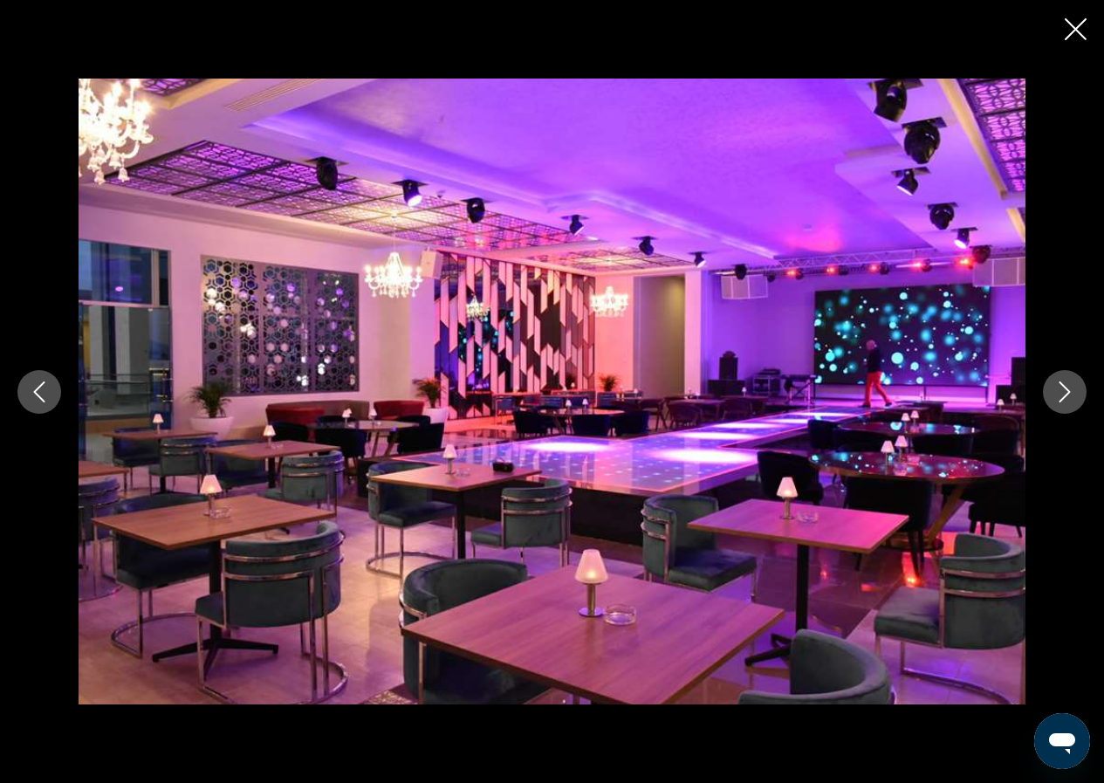
click at [1067, 391] on icon "Next image" at bounding box center [1064, 391] width 21 height 21
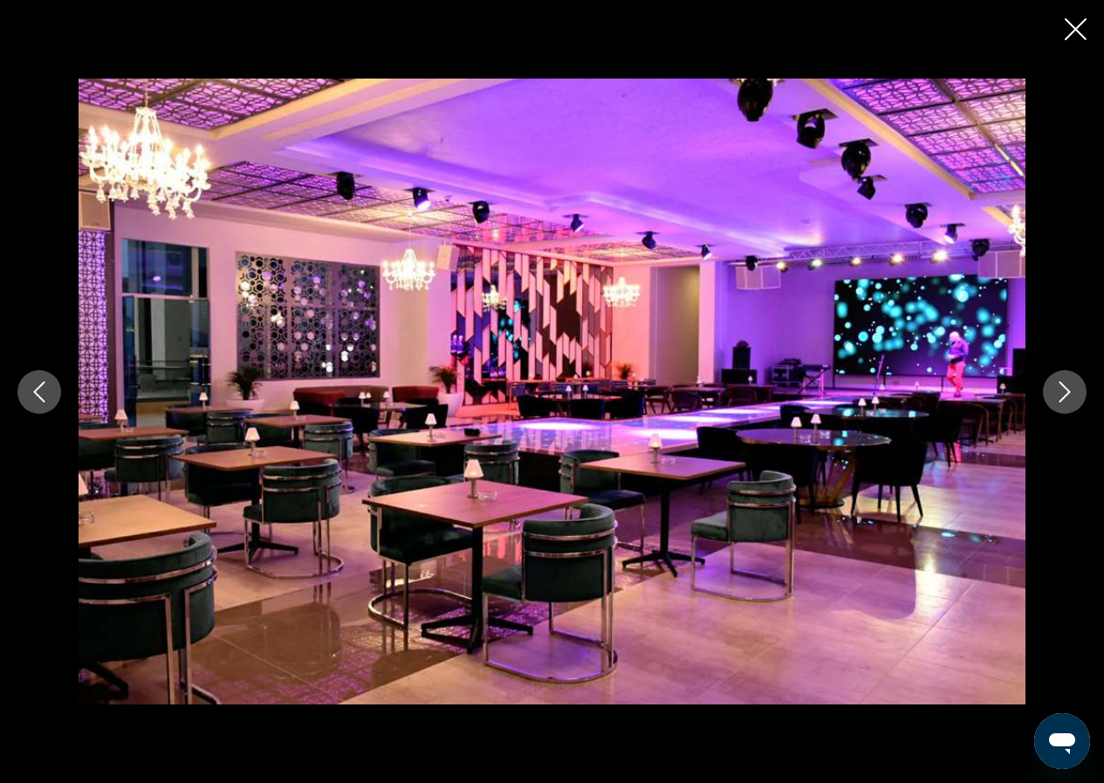
click at [1067, 391] on icon "Next image" at bounding box center [1064, 391] width 21 height 21
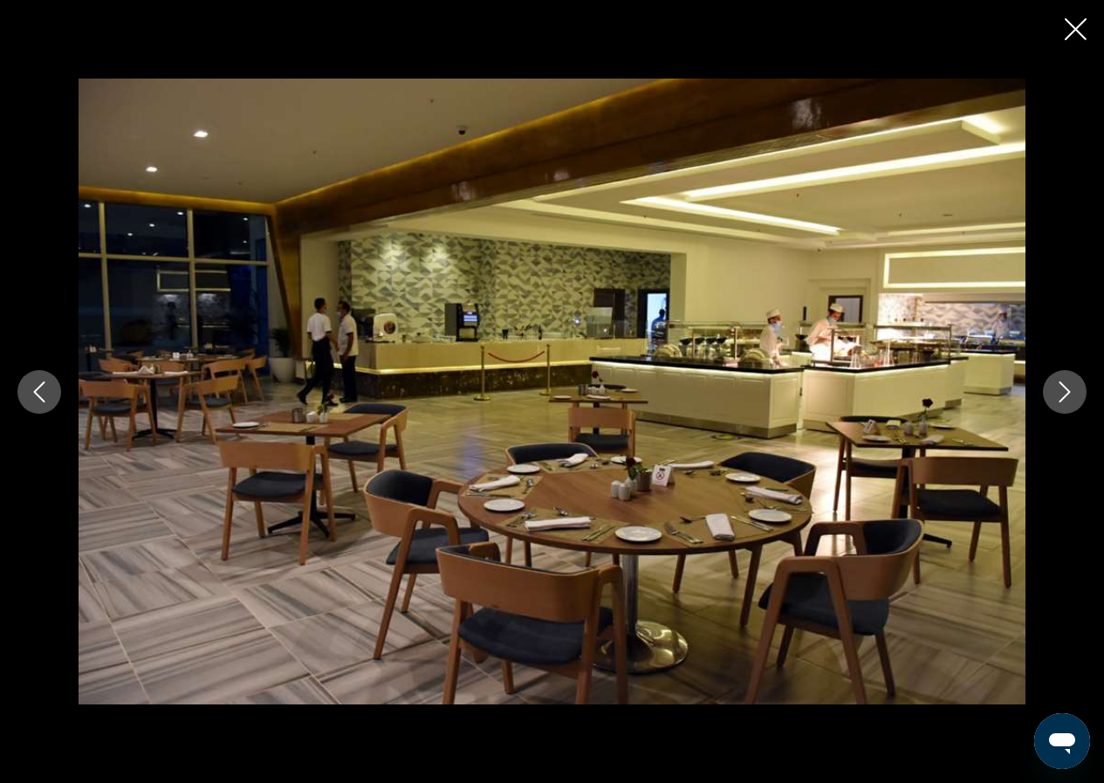
click at [1067, 391] on icon "Next image" at bounding box center [1064, 391] width 21 height 21
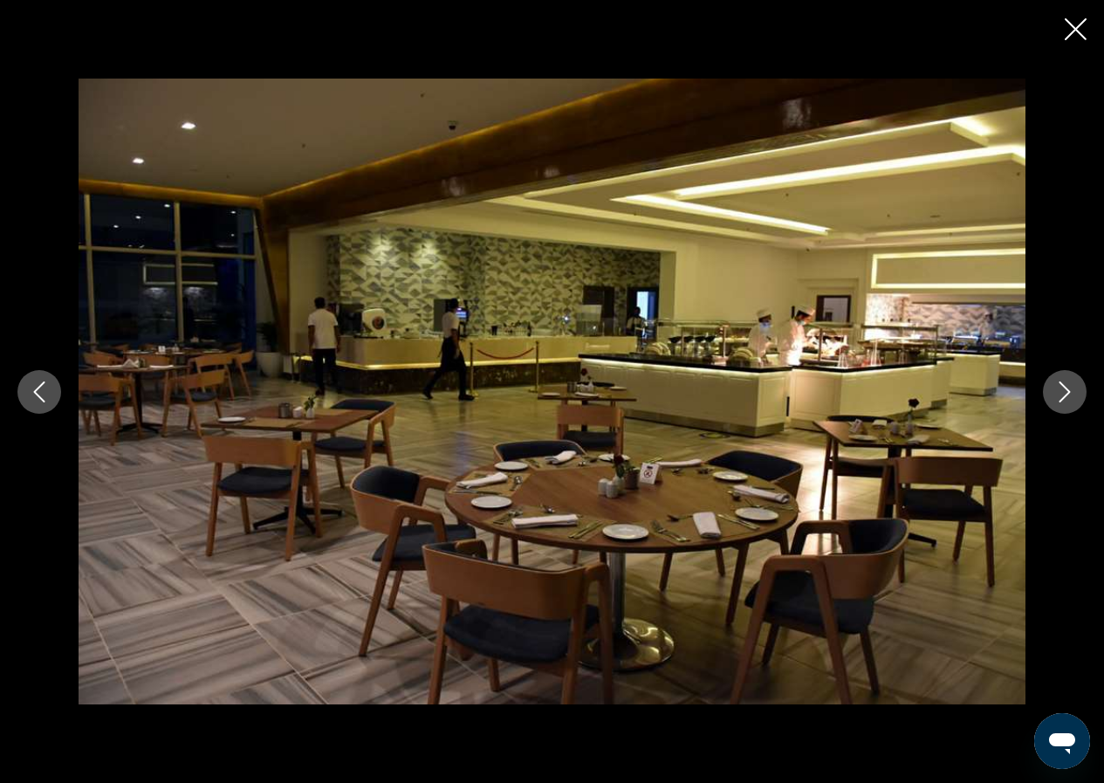
click at [1067, 387] on icon "Next image" at bounding box center [1064, 391] width 21 height 21
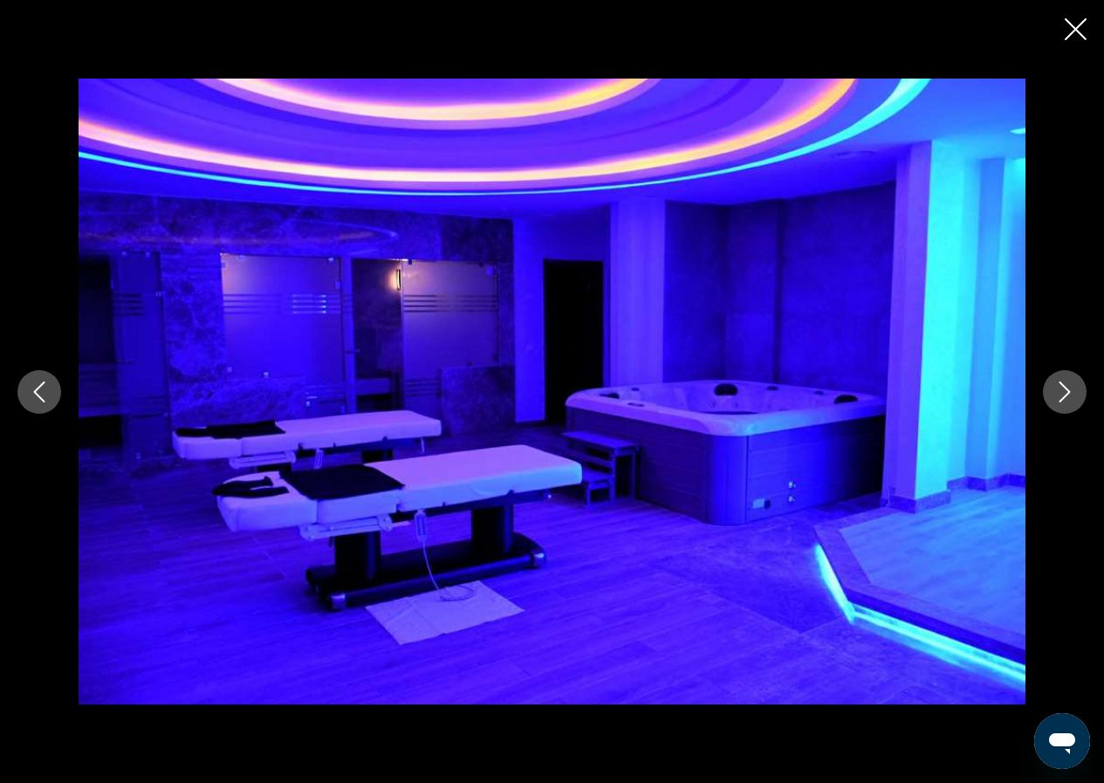
click at [1067, 387] on icon "Next image" at bounding box center [1064, 391] width 21 height 21
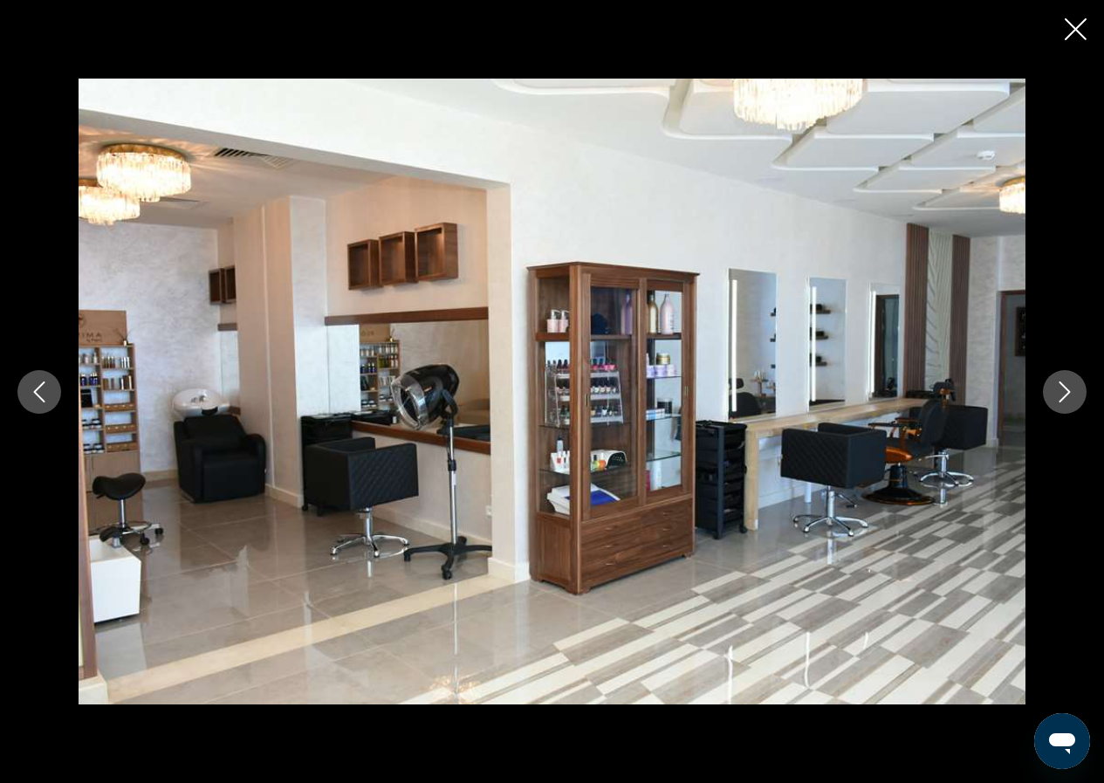
click at [1071, 387] on icon "Next image" at bounding box center [1064, 391] width 21 height 21
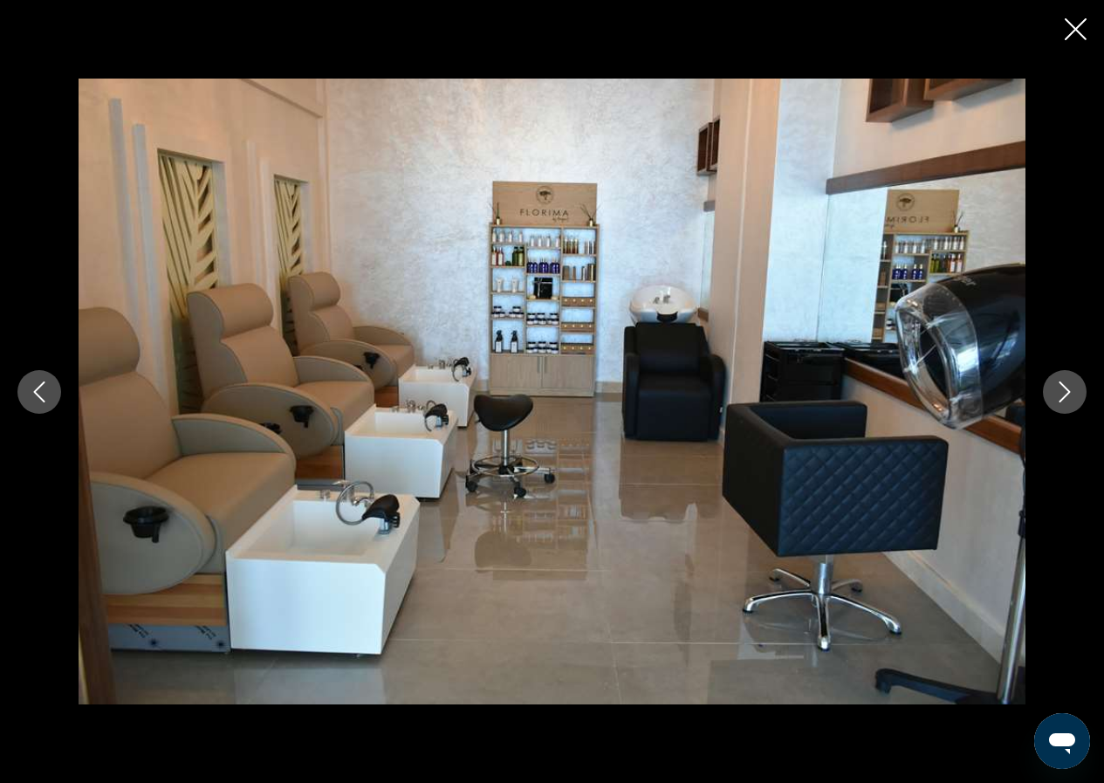
click at [1062, 381] on icon "Next image" at bounding box center [1064, 391] width 21 height 21
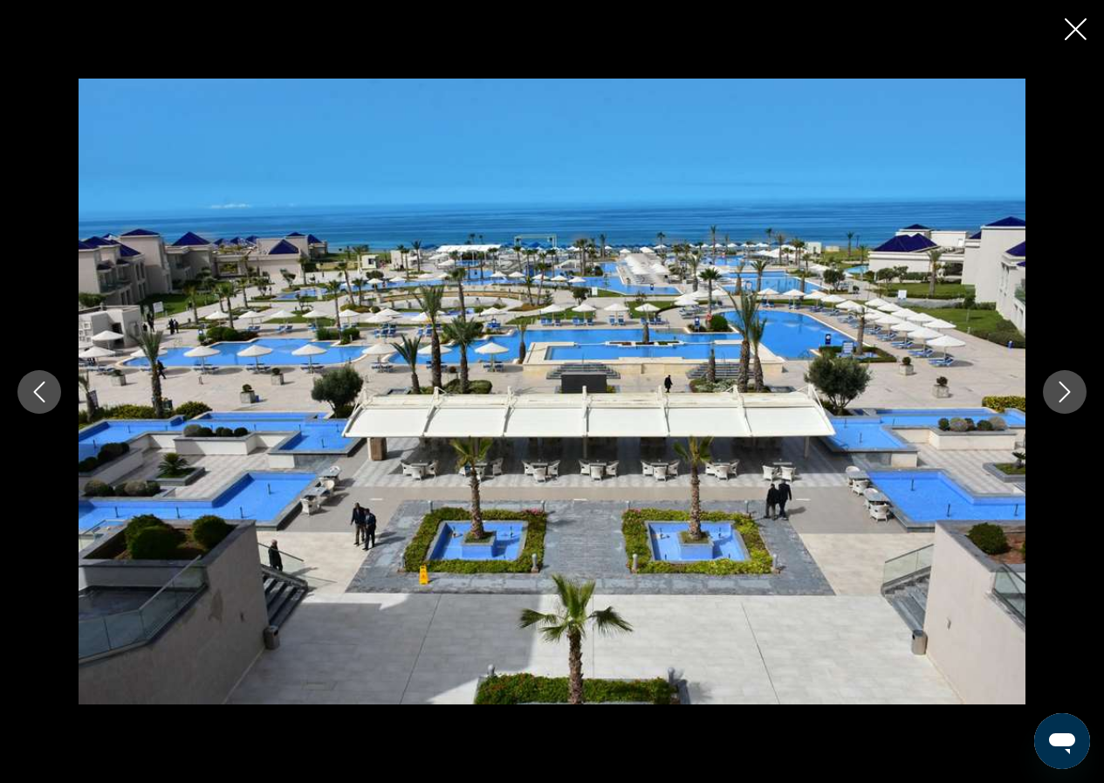
click at [1062, 381] on icon "Next image" at bounding box center [1064, 391] width 21 height 21
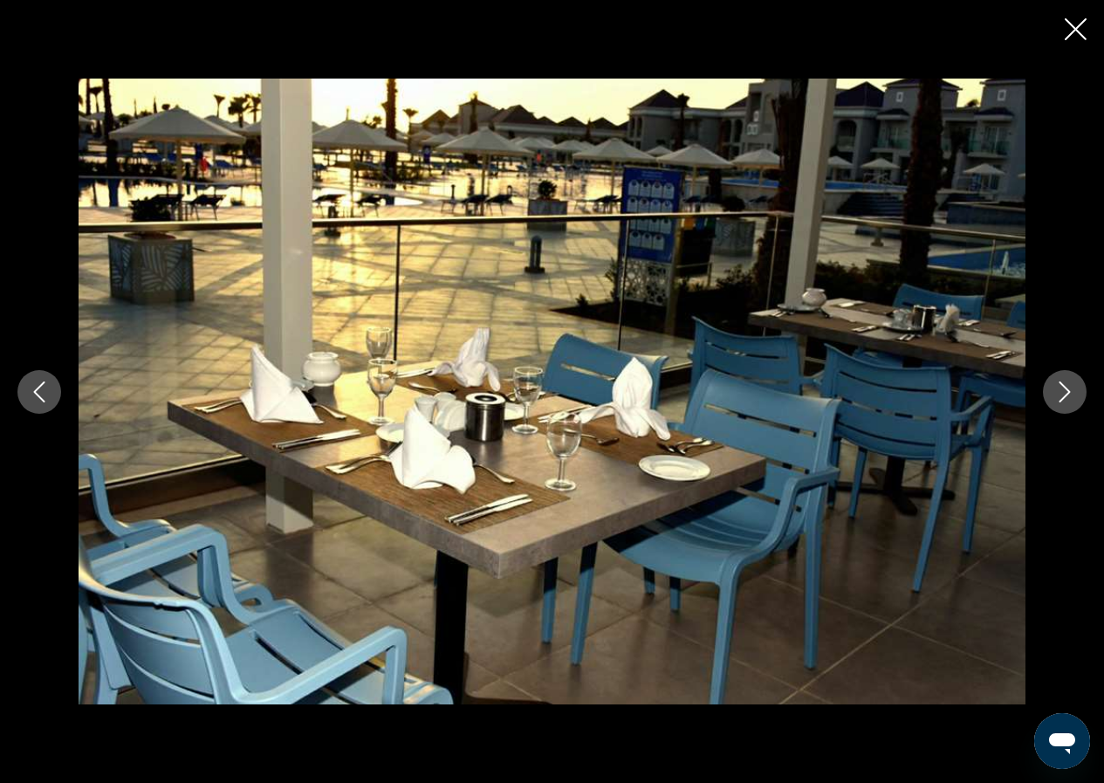
click at [1078, 19] on icon "Close slideshow" at bounding box center [1076, 29] width 22 height 22
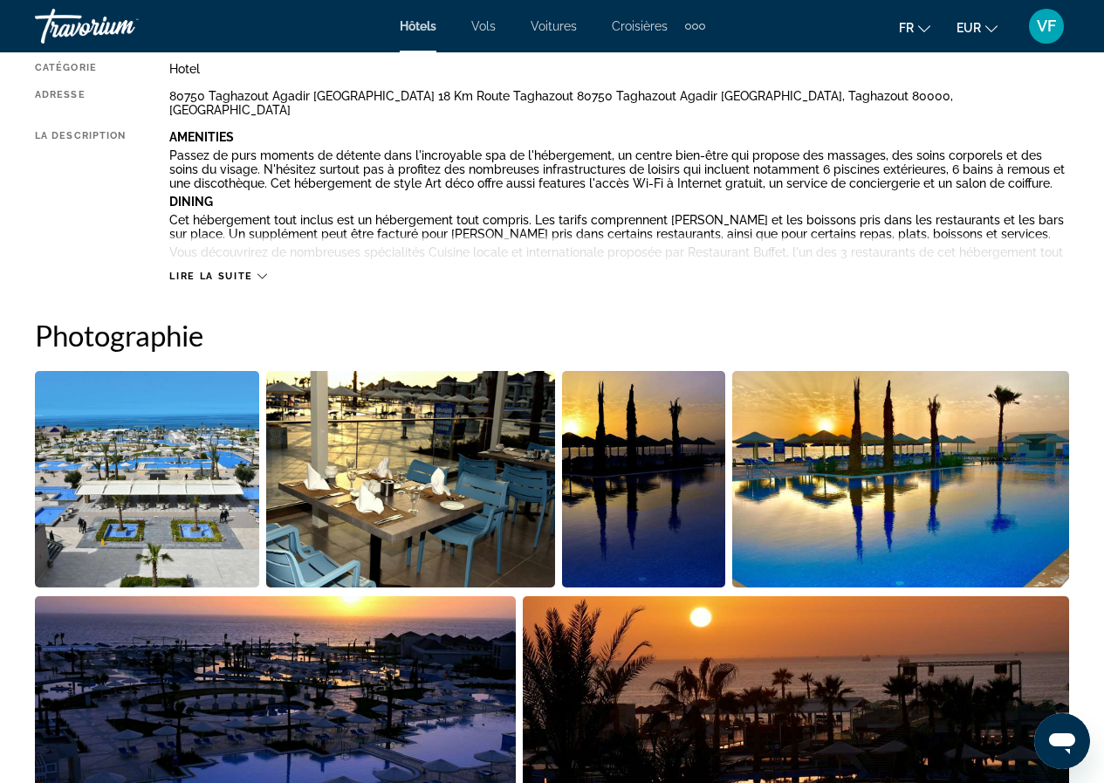
scroll to position [785, 0]
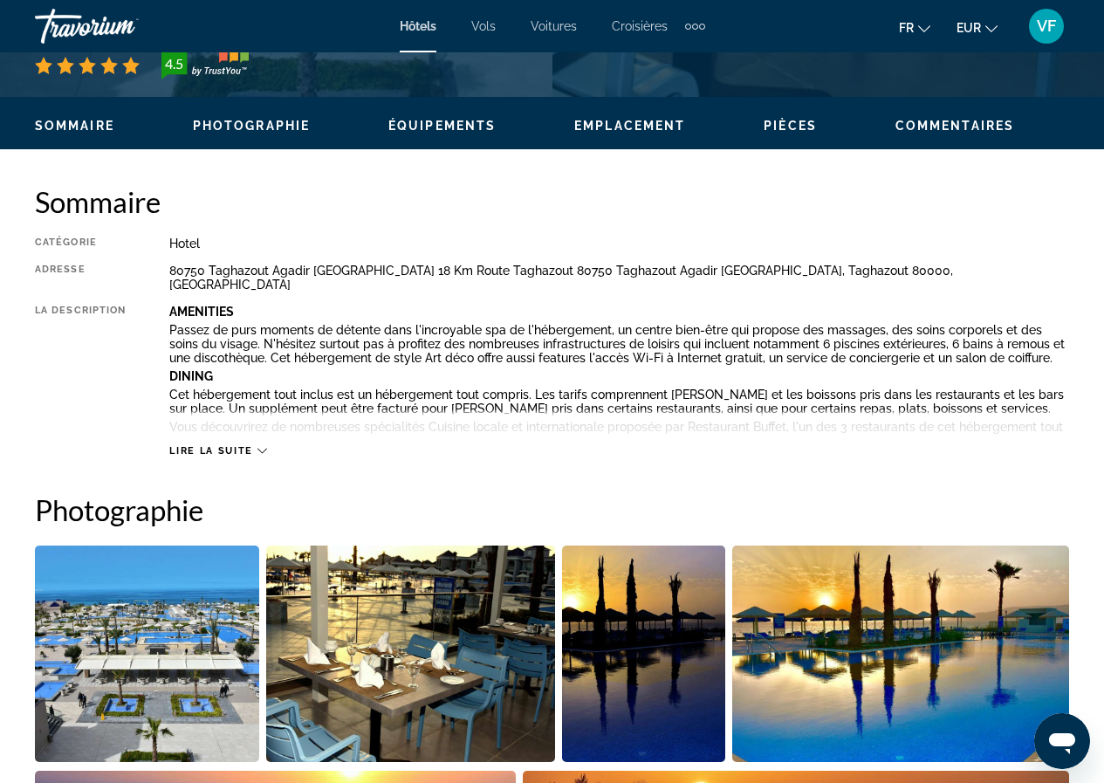
click at [218, 445] on span "Lire la suite" at bounding box center [210, 450] width 83 height 11
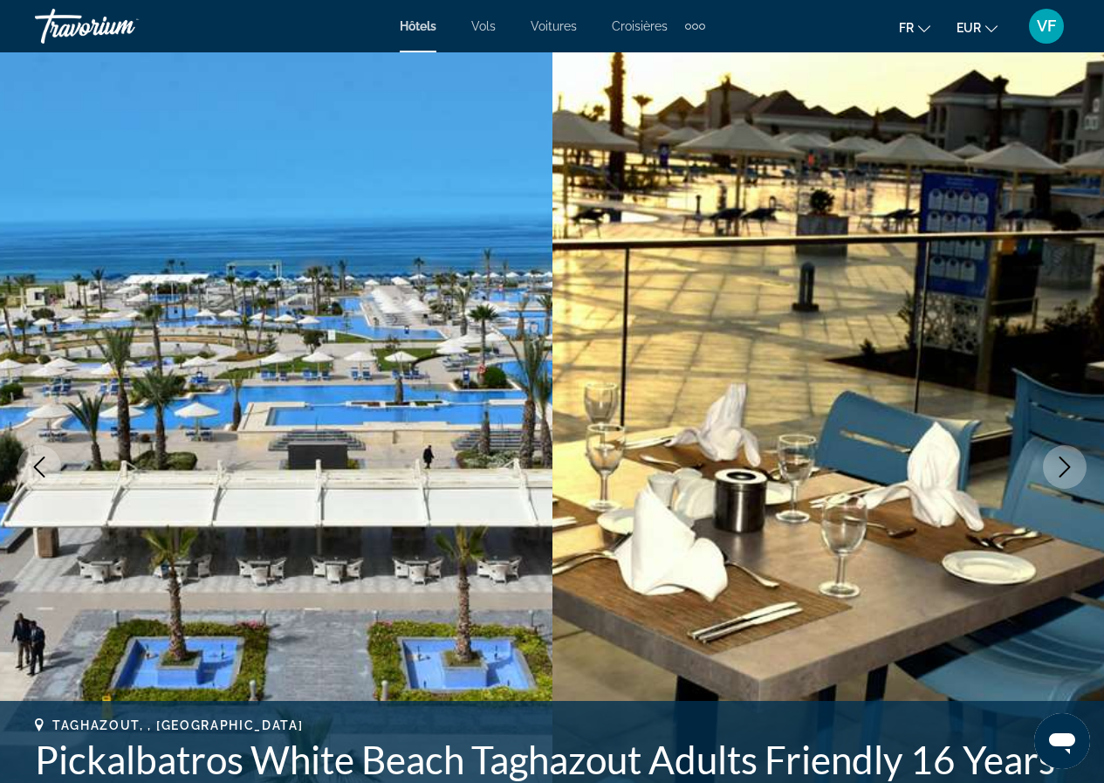
scroll to position [262, 0]
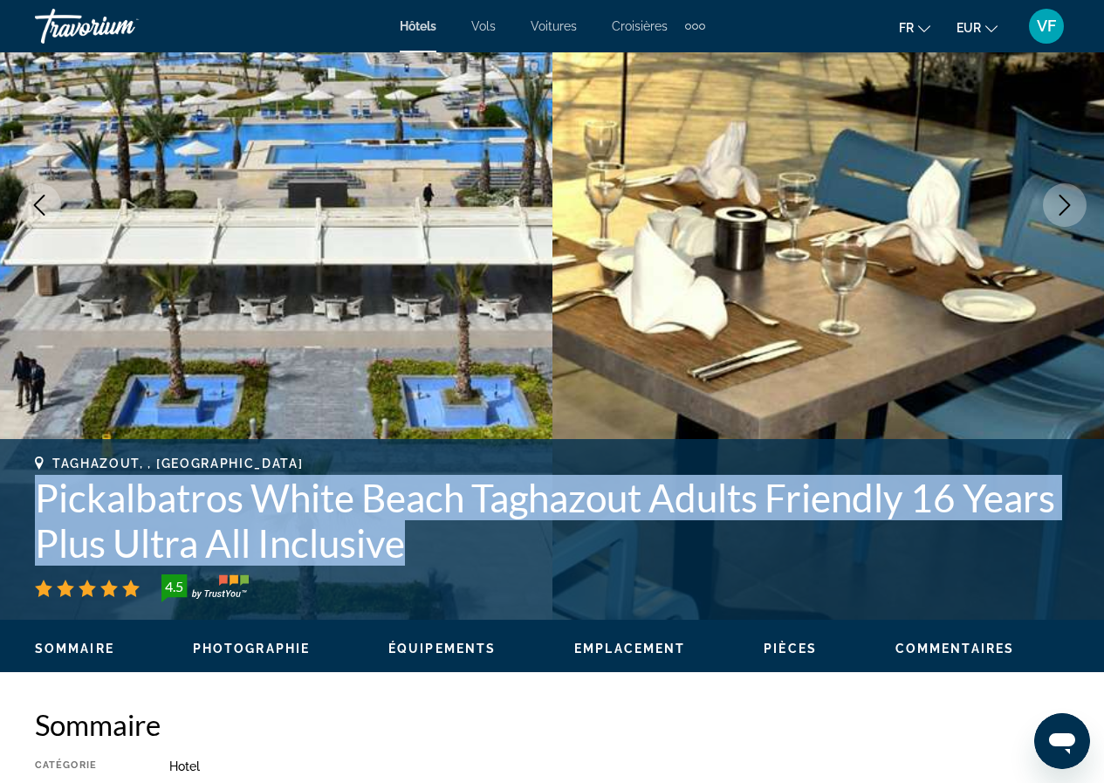
drag, startPoint x: 451, startPoint y: 557, endPoint x: 0, endPoint y: 482, distance: 457.4
click at [0, 482] on div "Taghazout, , [GEOGRAPHIC_DATA] Pickalbatros [GEOGRAPHIC_DATA] Taghazout Adults …" at bounding box center [552, 529] width 1104 height 146
copy h1 "Pickalbatros White Beach Taghazout Adults Friendly 16 Years Plus Ultra All Incl…"
